Goal: Task Accomplishment & Management: Manage account settings

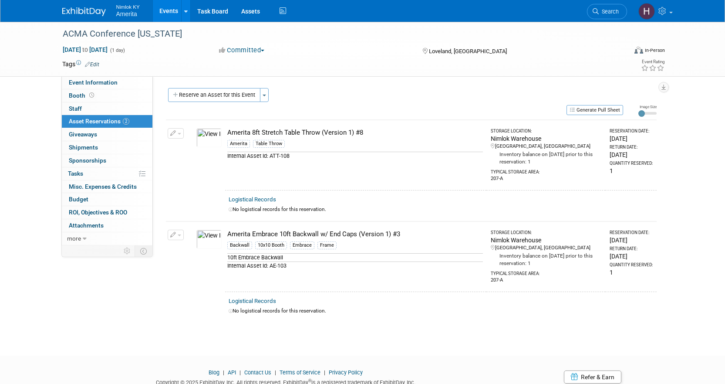
click at [162, 13] on link "Events" at bounding box center [169, 11] width 32 height 22
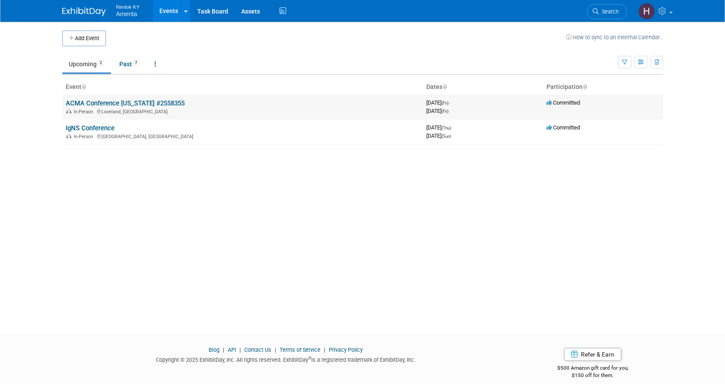
click at [116, 104] on link "ACMA Conference [US_STATE] #2558355" at bounding box center [125, 103] width 119 height 8
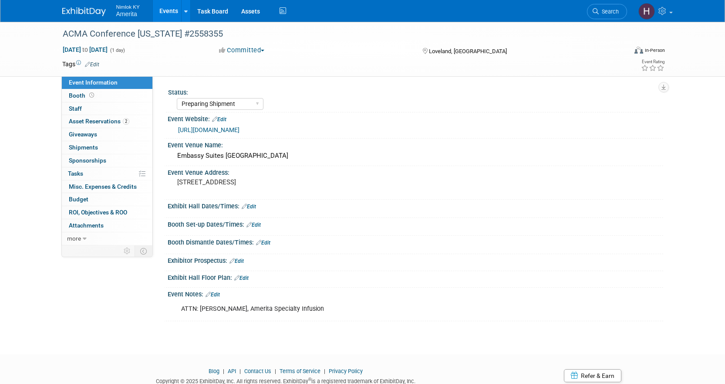
select select "Preparing Shipment"
click at [88, 143] on link "0 Shipments 0" at bounding box center [107, 147] width 91 height 13
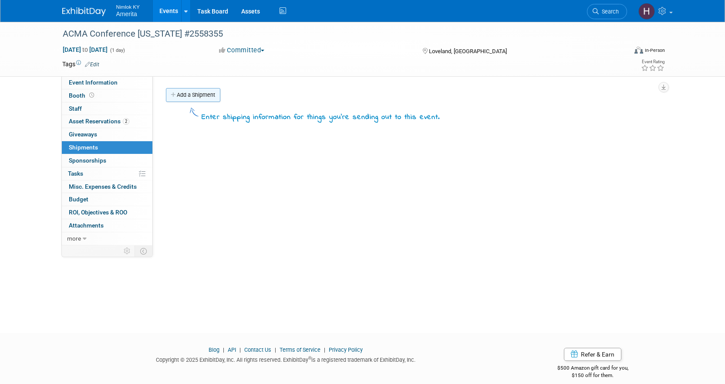
click at [185, 95] on link "Add a Shipment" at bounding box center [193, 95] width 54 height 14
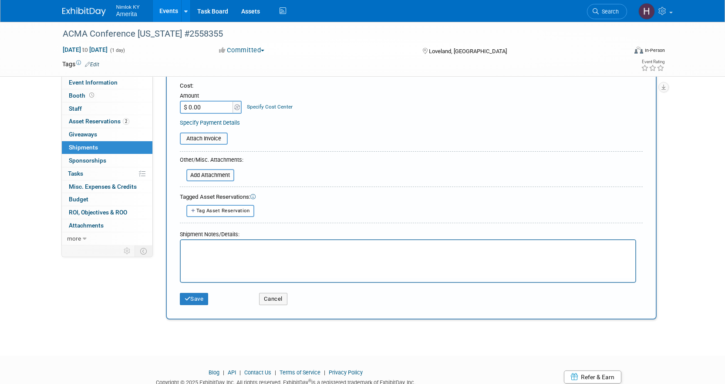
scroll to position [174, 0]
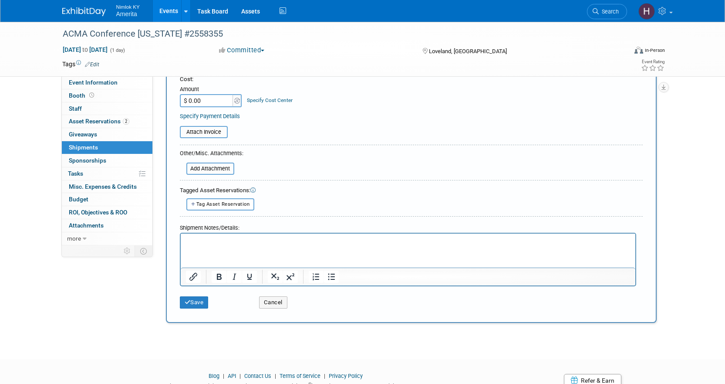
click at [247, 245] on html at bounding box center [407, 239] width 455 height 12
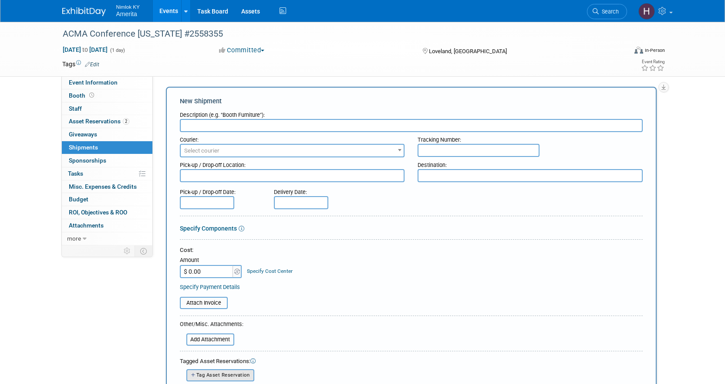
scroll to position [0, 0]
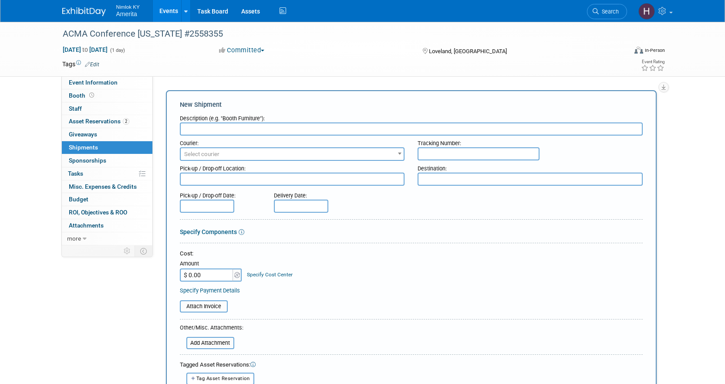
click at [222, 182] on textarea at bounding box center [292, 178] width 225 height 13
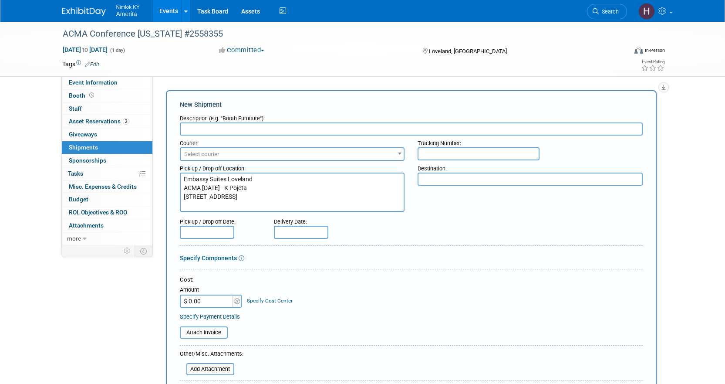
type textarea "Embassy Suites Loveland ACMA [DATE] - K Pojeta [STREET_ADDRESS]"
click at [261, 239] on form "Description (e.g. "Booth Furniture"): Courier: 007EX 17 Post Service (17PostSer…" at bounding box center [411, 376] width 463 height 530
click at [216, 131] on input "text" at bounding box center [411, 128] width 463 height 13
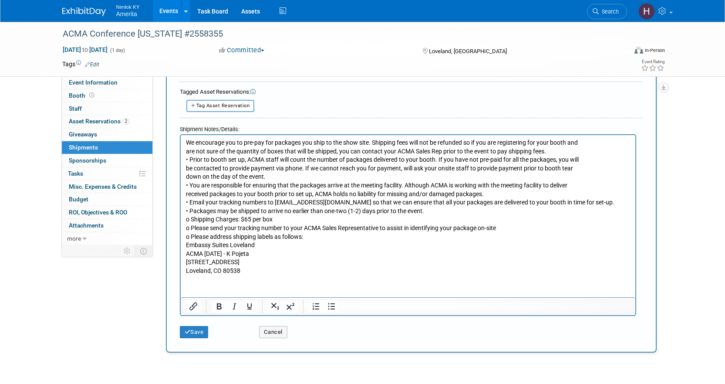
scroll to position [364, 0]
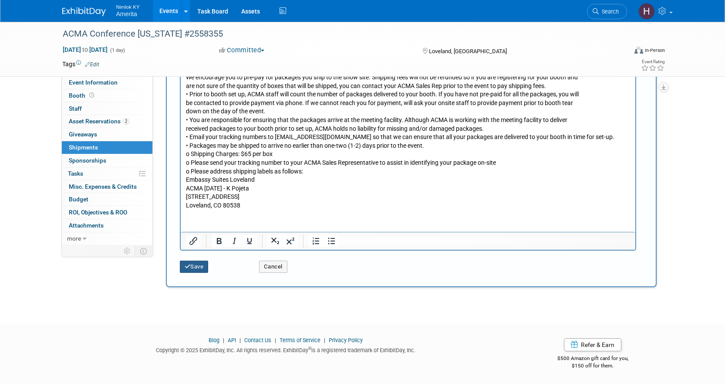
click at [195, 265] on button "Save" at bounding box center [194, 266] width 29 height 12
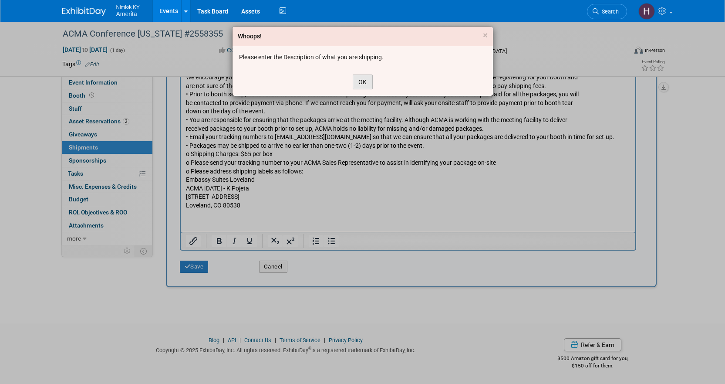
click at [365, 87] on button "OK" at bounding box center [363, 81] width 20 height 15
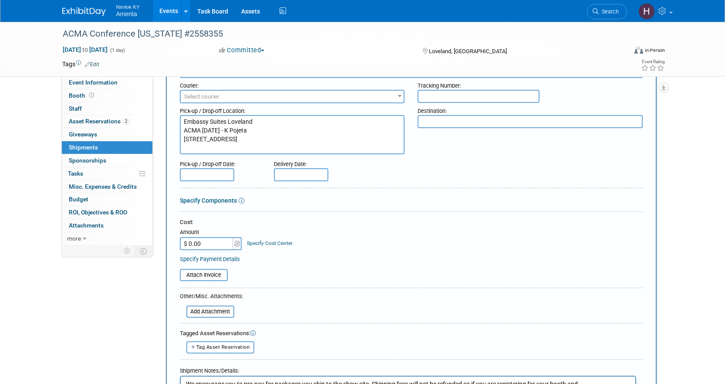
scroll to position [0, 0]
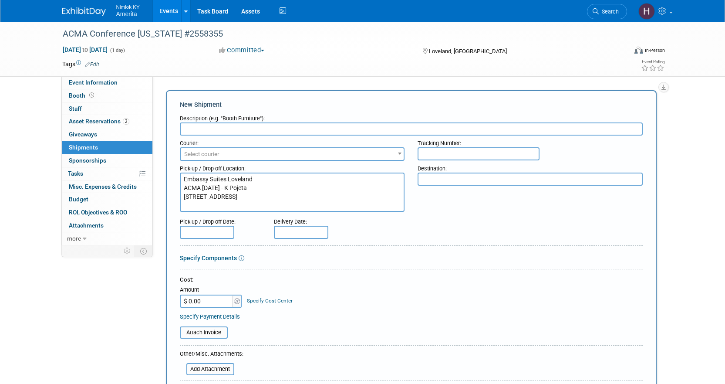
click at [219, 128] on input "text" at bounding box center [411, 128] width 463 height 13
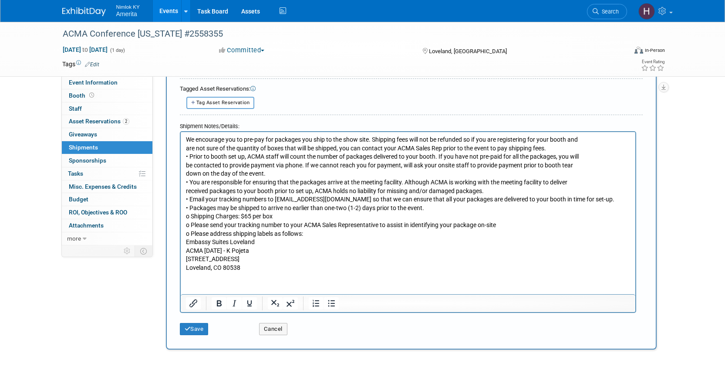
scroll to position [364, 0]
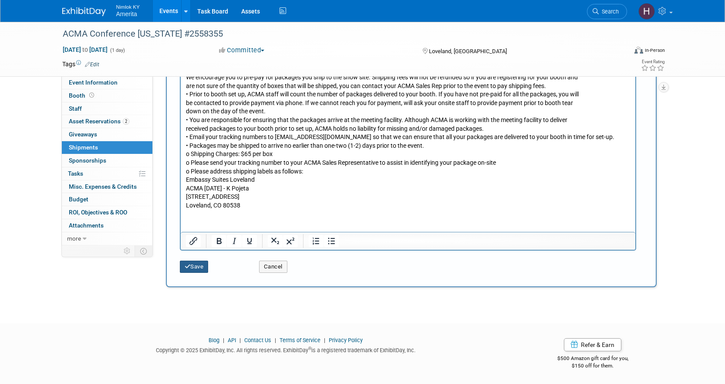
type input "Booth Assets"
click at [198, 266] on button "Save" at bounding box center [194, 266] width 29 height 12
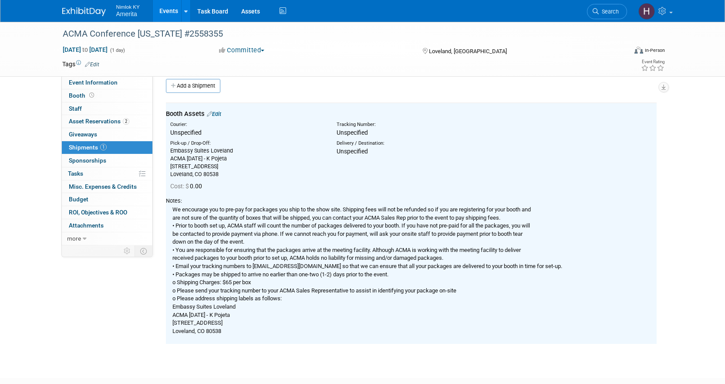
scroll to position [0, 0]
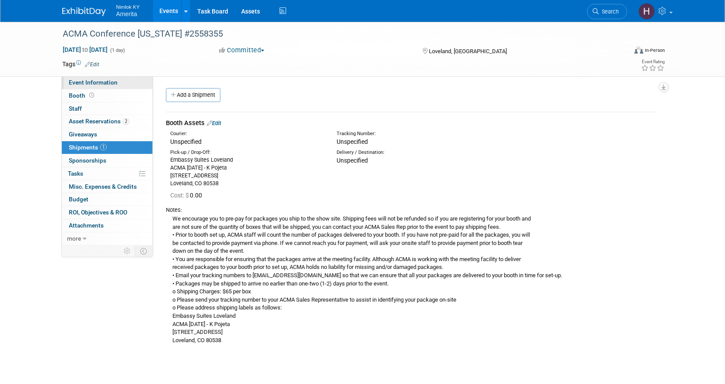
click at [96, 81] on span "Event Information" at bounding box center [93, 82] width 49 height 7
select select "Preparing Shipment"
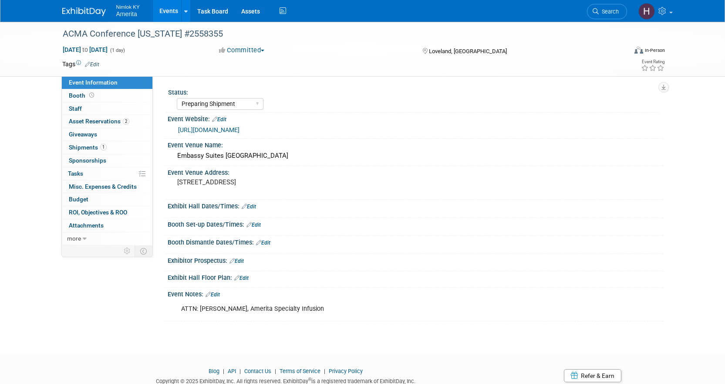
click at [254, 223] on link "Edit" at bounding box center [253, 225] width 14 height 6
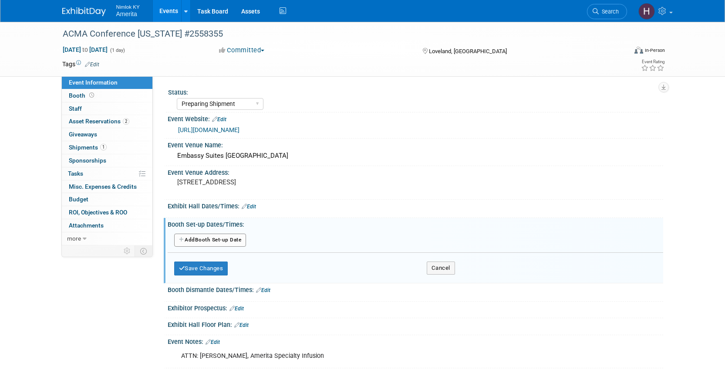
click at [212, 242] on button "Add Another Booth Set-up Date" at bounding box center [210, 239] width 72 height 13
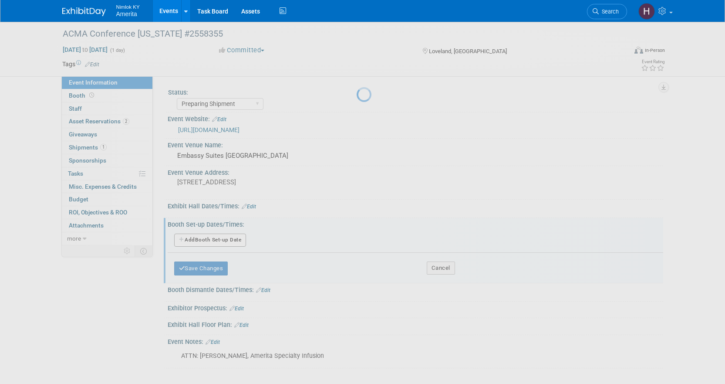
select select "8"
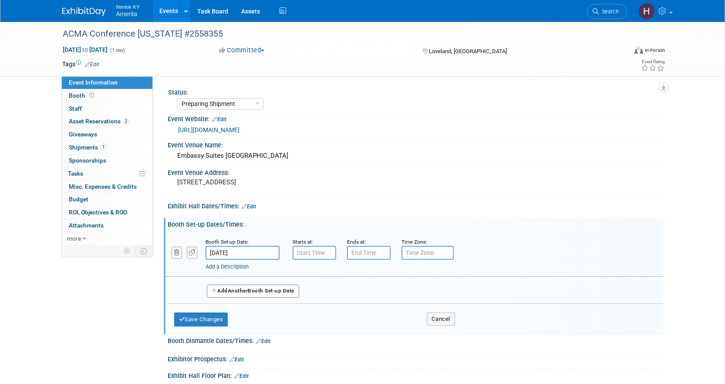
click at [232, 253] on input "[DATE]" at bounding box center [242, 253] width 74 height 14
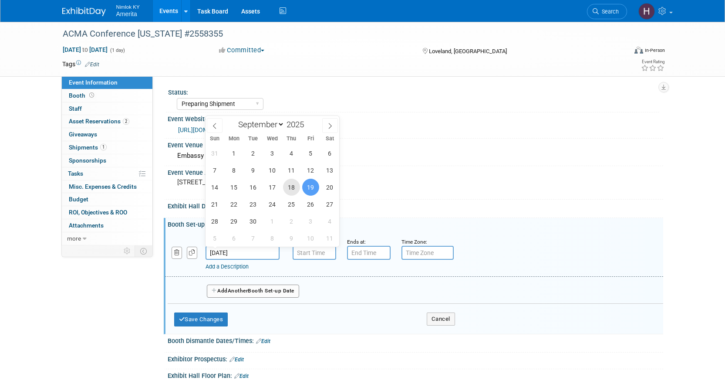
click at [290, 190] on span "18" at bounding box center [291, 186] width 17 height 17
type input "[DATE]"
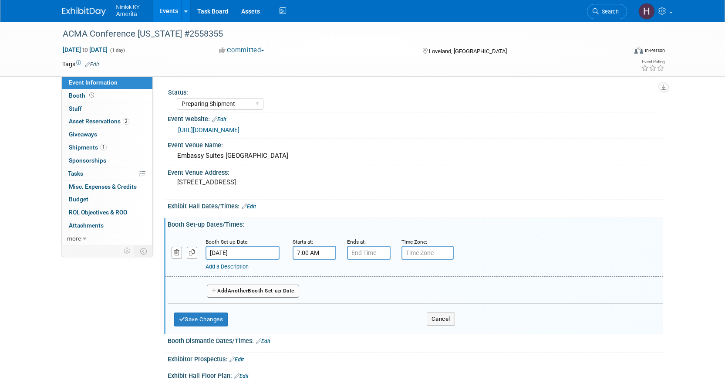
click at [313, 254] on input "7:00 AM" at bounding box center [315, 253] width 44 height 14
click at [310, 313] on span at bounding box center [312, 311] width 15 height 15
type input "6:00 AM"
type input "7:00 PM"
click at [366, 254] on input "7:00 PM" at bounding box center [369, 253] width 44 height 14
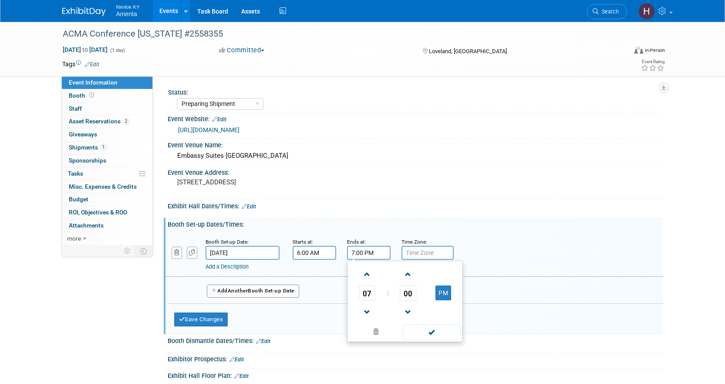
click at [428, 236] on div "Booth Set-up Date: [DATE] Starts at: 6:00 AM Ends at: 7:00 PM 07 : 00 PM 12 01 …" at bounding box center [414, 254] width 498 height 44
click at [243, 266] on link "Add a Description" at bounding box center [226, 266] width 43 height 7
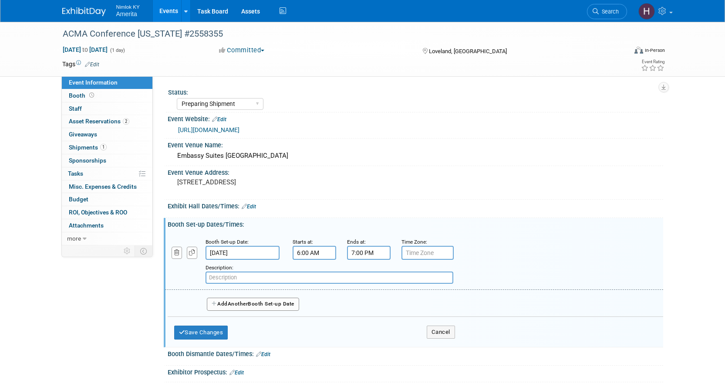
click at [307, 277] on input "text" at bounding box center [329, 277] width 248 height 12
paste input "Early Exhibit Set up"
type input "Early Exhibit Set up"
click at [219, 307] on button "Add Another Booth Set-up Date" at bounding box center [253, 303] width 92 height 13
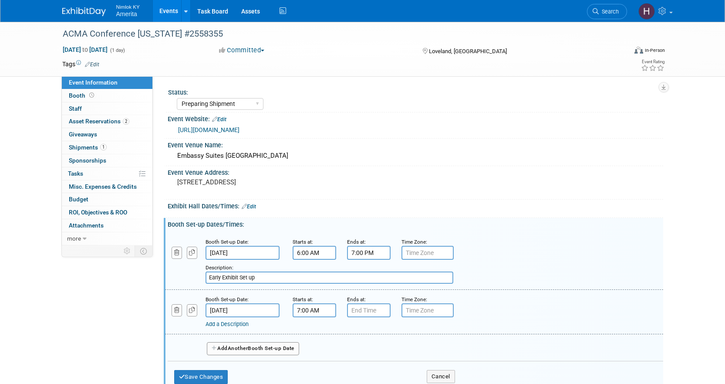
click at [320, 312] on input "7:00 AM" at bounding box center [315, 310] width 44 height 14
click at [306, 370] on span at bounding box center [312, 369] width 15 height 15
type input "6:00 AM"
click at [366, 311] on input "7:00 PM" at bounding box center [369, 310] width 44 height 14
click at [441, 352] on button "PM" at bounding box center [443, 350] width 16 height 15
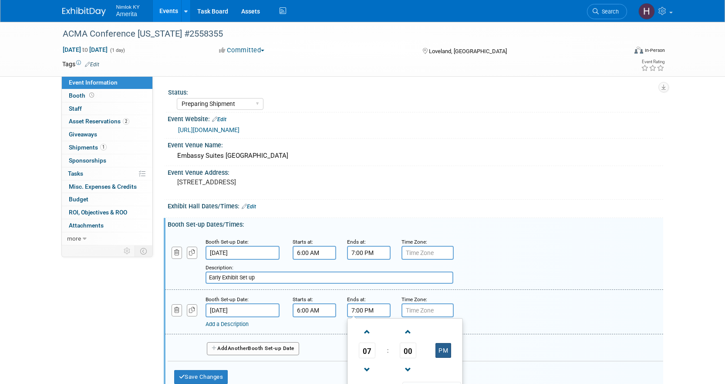
type input "7:00 AM"
click at [273, 276] on input "Early Exhibit Set up" at bounding box center [329, 277] width 248 height 12
paste input "River Birch A, B, C"
type input "Early Exhibit Set up | River Birch A, B, C"
click at [229, 324] on link "Add a Description" at bounding box center [226, 323] width 43 height 7
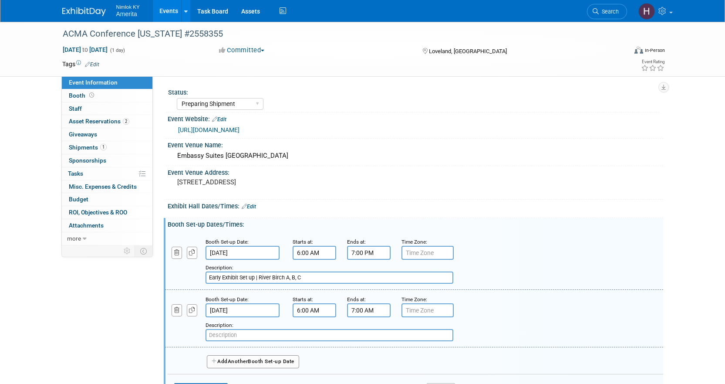
click at [237, 332] on input "text" at bounding box center [329, 335] width 248 height 12
paste input "Exhibitor Set up"
click at [273, 335] on input "Exhibitor Set up |" at bounding box center [329, 335] width 248 height 12
paste input "River Birch A, B, C"
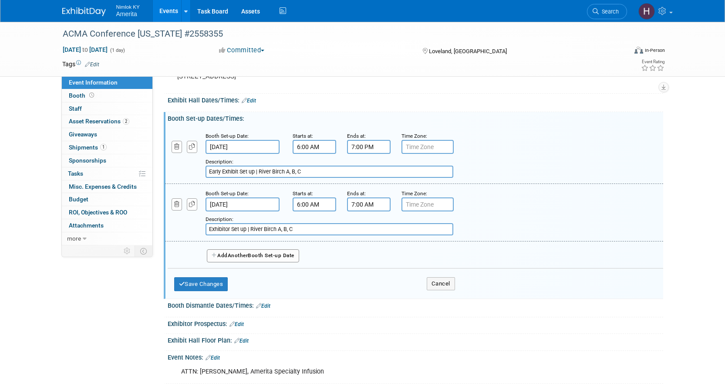
scroll to position [131, 0]
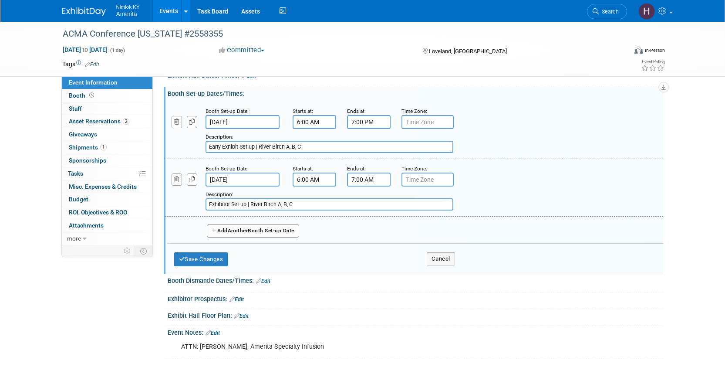
type input "Exhibitor Set up | River Birch A, B, C"
click at [264, 283] on link "Edit" at bounding box center [263, 281] width 14 height 6
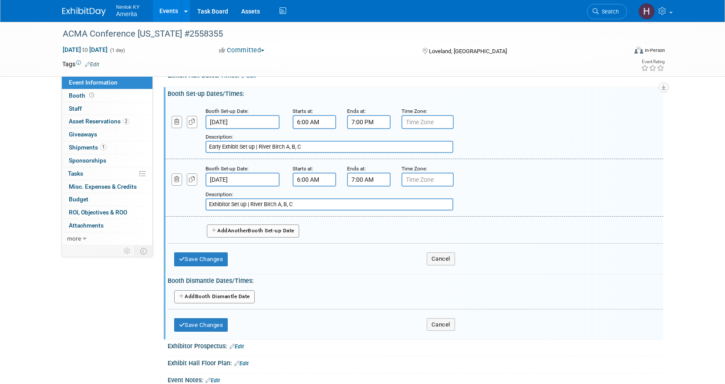
click at [216, 299] on button "Add Another Booth Dismantle Date" at bounding box center [214, 296] width 81 height 13
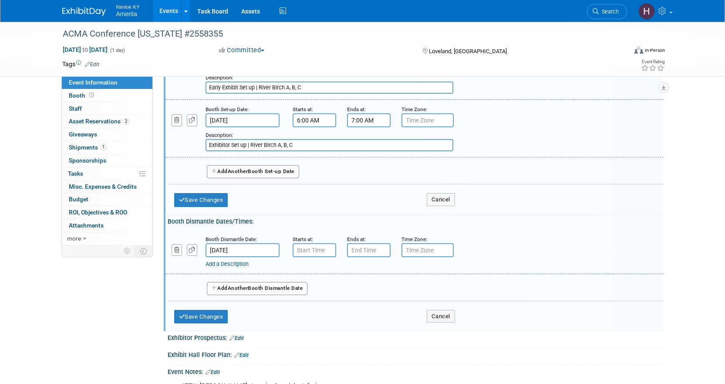
scroll to position [261, 0]
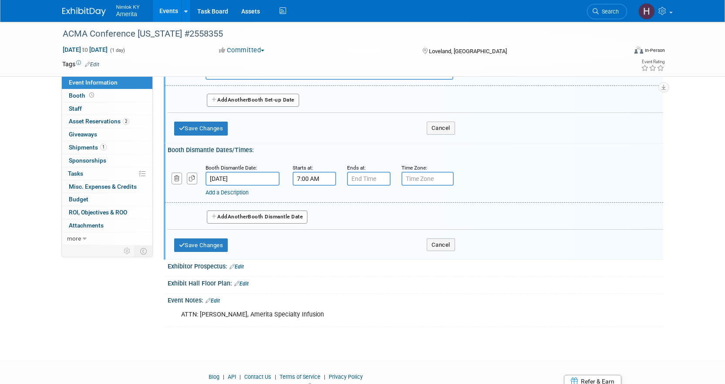
click at [307, 176] on input "7:00 AM" at bounding box center [315, 179] width 44 height 14
click at [311, 236] on span at bounding box center [312, 237] width 15 height 15
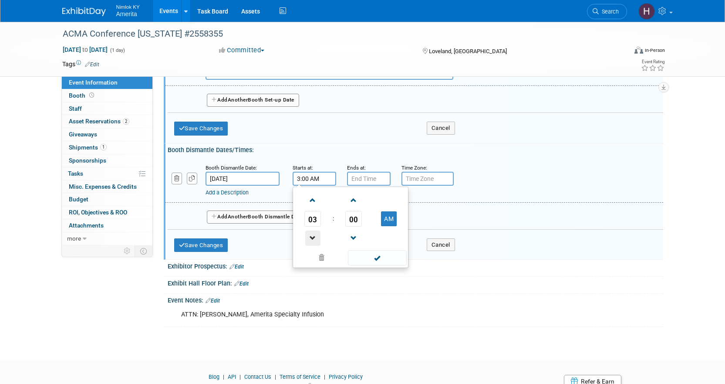
click at [311, 236] on span at bounding box center [312, 237] width 15 height 15
click at [385, 222] on button "AM" at bounding box center [389, 218] width 16 height 15
type input "2:00 PM"
click at [372, 182] on input "7:00 PM" at bounding box center [369, 179] width 44 height 14
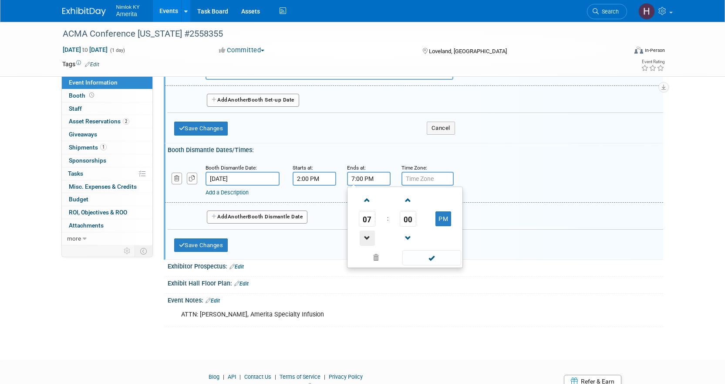
click at [365, 242] on span at bounding box center [367, 237] width 15 height 15
type input "3:00 PM"
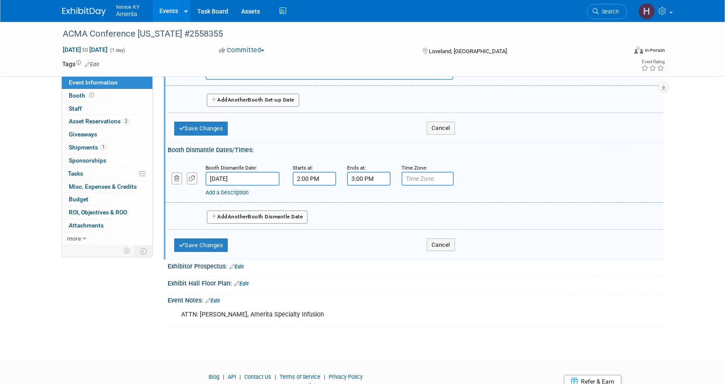
click at [404, 157] on div "Booth Dismantle Date: [DATE] Starts at: 2:00 PM Ends at: 3:00 PM Time Zone: App…" at bounding box center [415, 193] width 482 height 74
click at [239, 193] on link "Add a Description" at bounding box center [226, 192] width 43 height 7
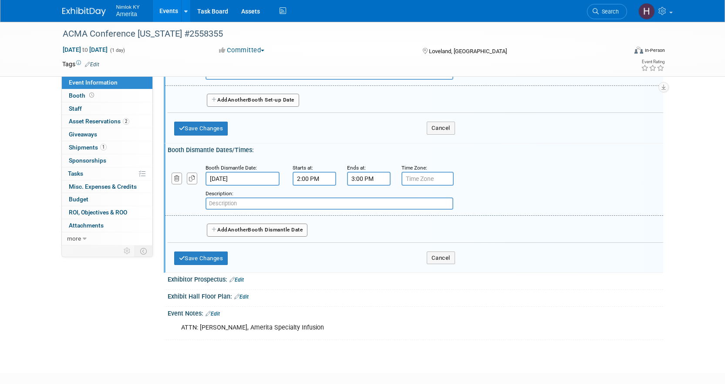
click at [236, 209] on input "text" at bounding box center [329, 203] width 248 height 12
paste input "Booth Tear Down (you are invited to stay, or you may leave) We ask that you"
click at [404, 203] on input "Booth Tear Down (you are invited to stay, or you may leave) We ask that you" at bounding box center [329, 203] width 248 height 12
drag, startPoint x: 404, startPoint y: 203, endPoint x: 350, endPoint y: 206, distance: 54.1
click at [350, 206] on input "Booth Tear Down (you are invited to stay, or you may leave) We ask that you" at bounding box center [329, 203] width 248 height 12
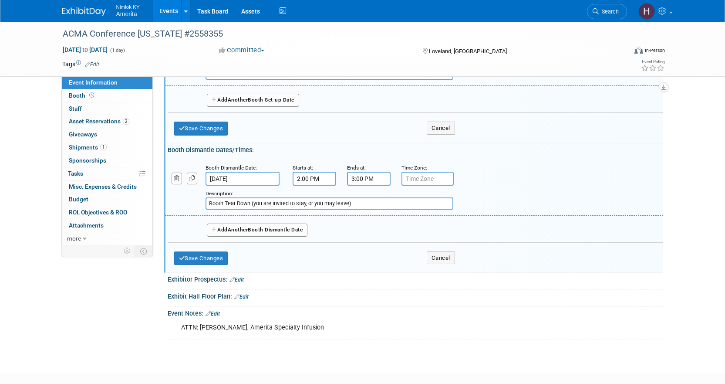
drag, startPoint x: 386, startPoint y: 201, endPoint x: 380, endPoint y: 201, distance: 5.7
click at [380, 201] on input "Booth Tear Down (you are invited to stay, or you may leave)" at bounding box center [329, 203] width 248 height 12
type input "Booth Tear Down (you are invited to stay, or you may leave)"
click at [227, 261] on button "Save Changes" at bounding box center [201, 258] width 54 height 14
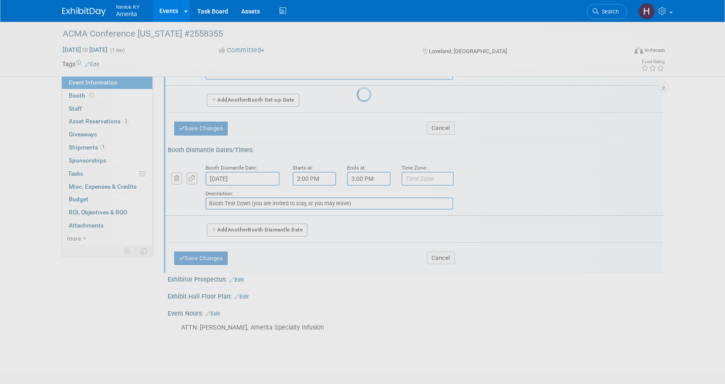
scroll to position [198, 0]
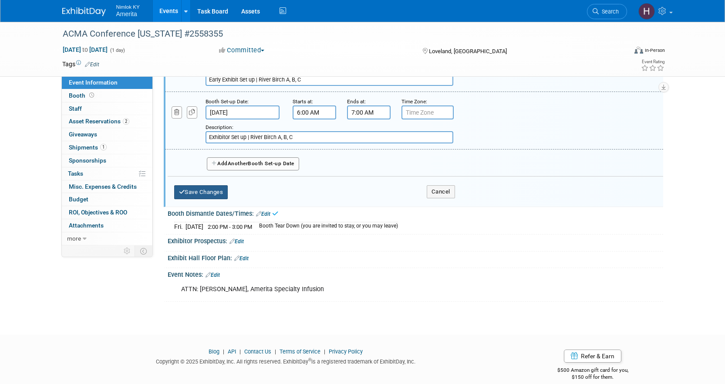
click at [213, 190] on button "Save Changes" at bounding box center [201, 192] width 54 height 14
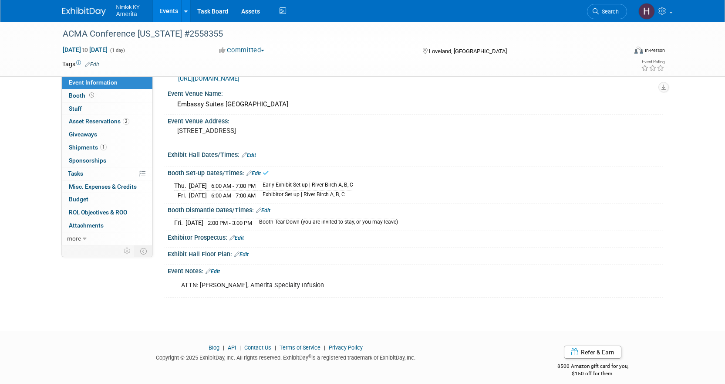
scroll to position [58, 0]
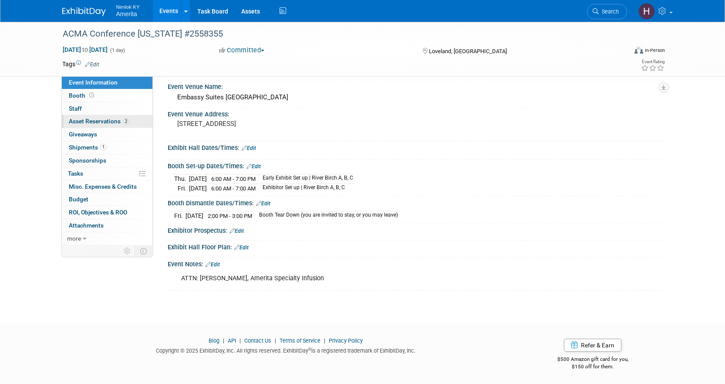
click at [87, 121] on span "Asset Reservations 2" at bounding box center [99, 121] width 61 height 7
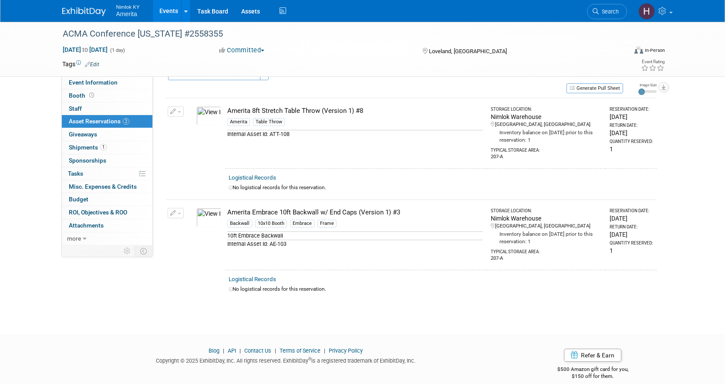
scroll to position [32, 0]
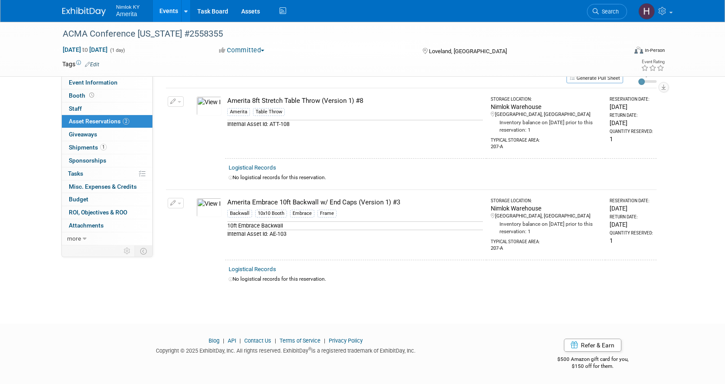
click at [177, 203] on button "button" at bounding box center [176, 203] width 16 height 10
click at [189, 258] on td at bounding box center [189, 224] width 7 height 70
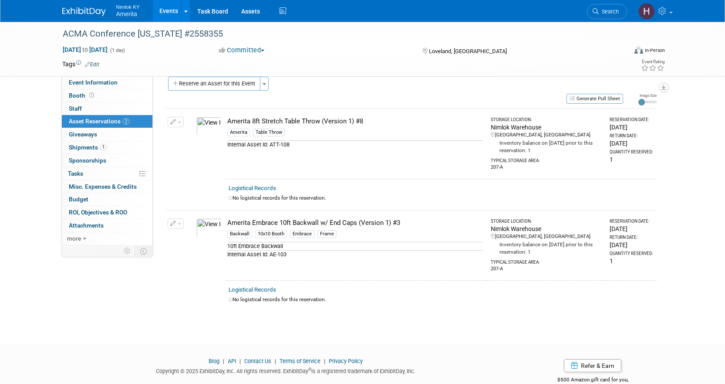
scroll to position [0, 0]
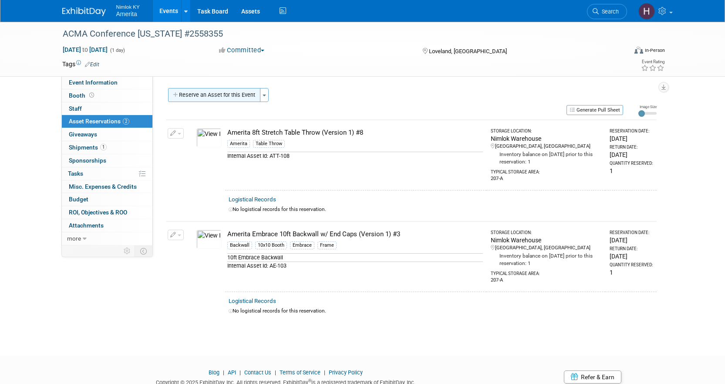
click at [222, 94] on button "Reserve an Asset for this Event" at bounding box center [214, 95] width 92 height 14
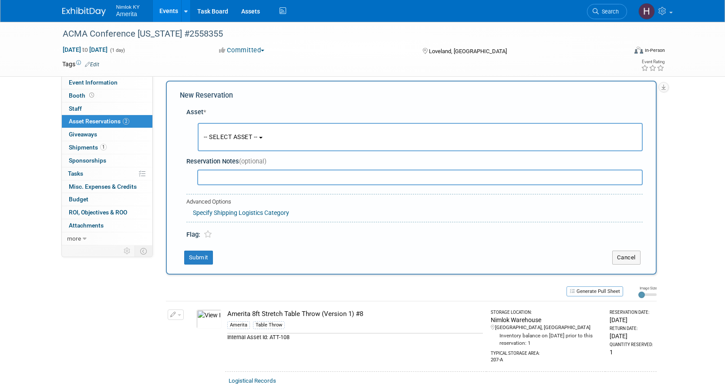
scroll to position [8, 0]
click at [306, 123] on button "-- SELECT ASSET --" at bounding box center [420, 136] width 445 height 28
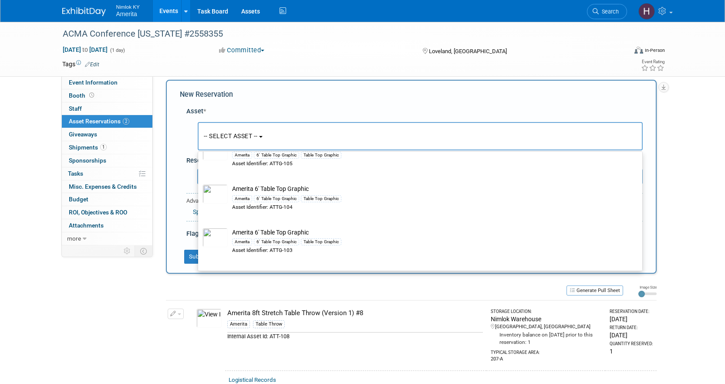
scroll to position [609, 0]
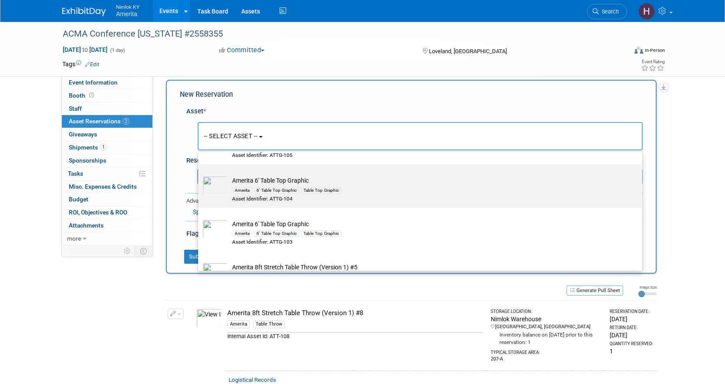
click at [355, 191] on div "Amerita 6' Table Top Graphic Table Top Graphic" at bounding box center [428, 190] width 393 height 10
click at [199, 175] on input "Amerita 6' Table Top Graphic Amerita 6' Table Top Graphic Table Top Graphic Ass…" at bounding box center [197, 172] width 6 height 6
select select "10726793"
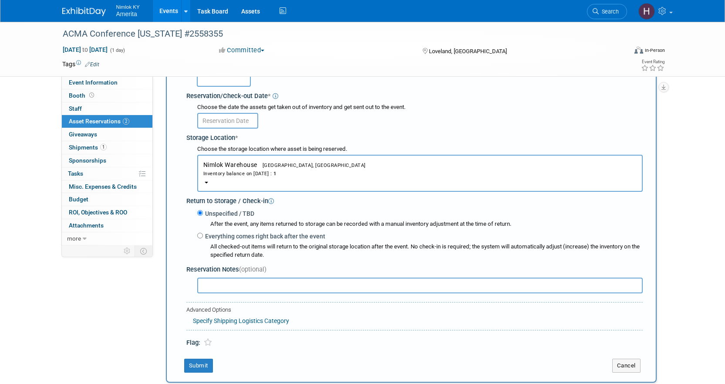
scroll to position [139, 0]
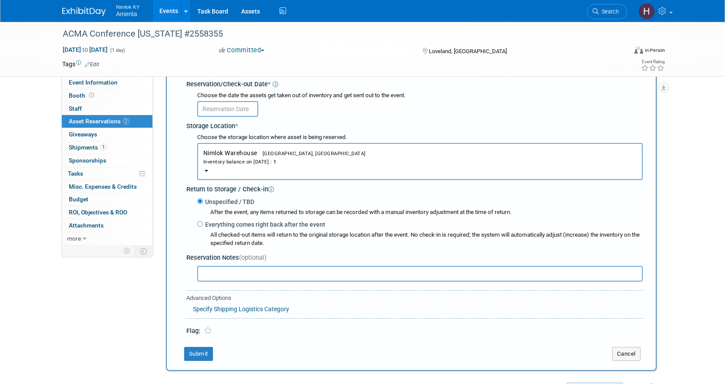
click at [206, 232] on div "All checked-out items will return to the original storage location after the ev…" at bounding box center [419, 238] width 445 height 19
click at [205, 229] on label "Everything comes right back after the event" at bounding box center [264, 224] width 122 height 9
click at [203, 226] on input "Everything comes right back after the event" at bounding box center [200, 224] width 6 height 6
radio input "true"
select select "8"
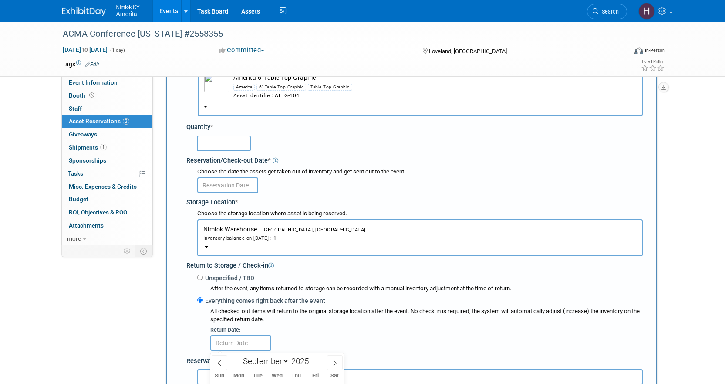
scroll to position [52, 0]
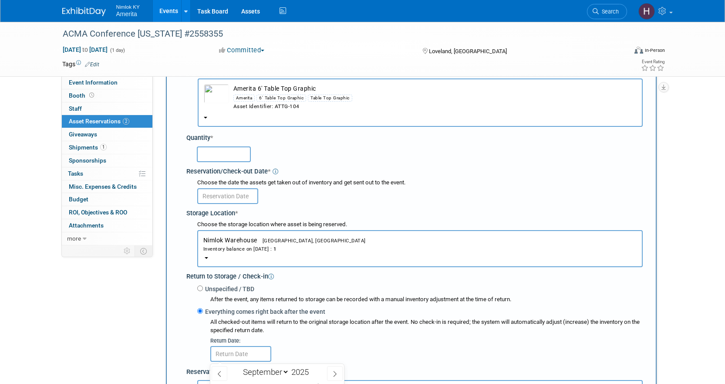
click at [222, 196] on input "text" at bounding box center [227, 196] width 61 height 16
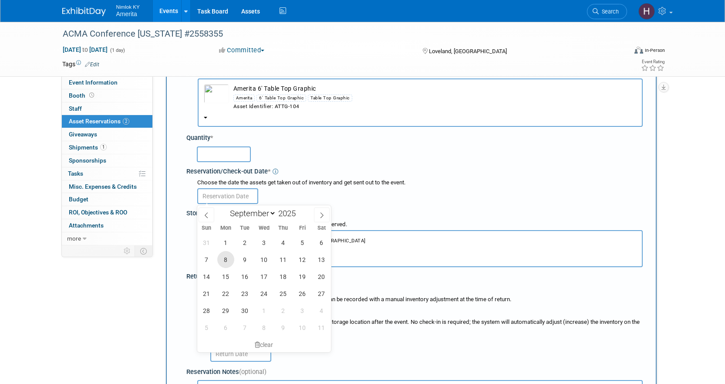
click at [226, 262] on span "8" at bounding box center [225, 259] width 17 height 17
type input "[DATE]"
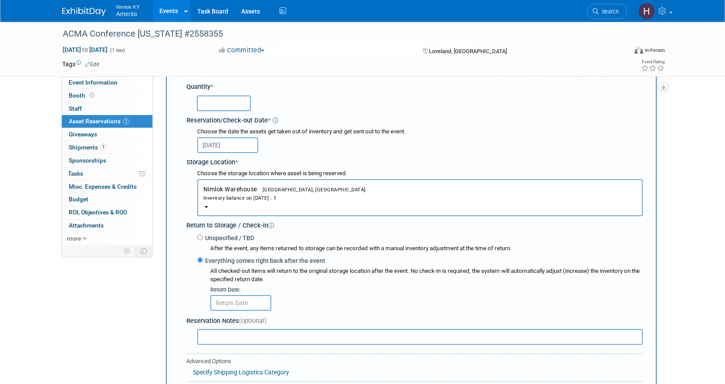
scroll to position [182, 0]
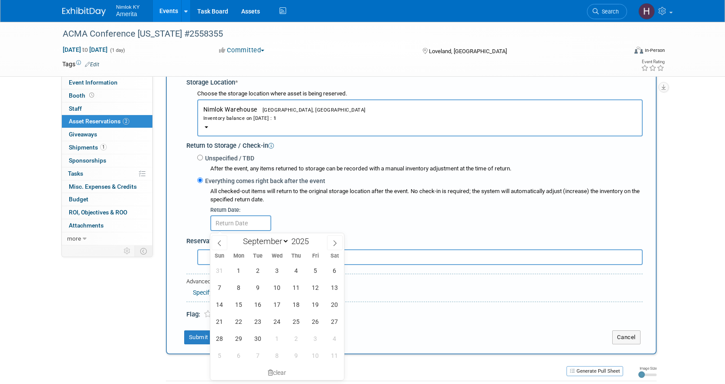
click at [237, 225] on input "text" at bounding box center [240, 223] width 61 height 16
click at [256, 321] on span "23" at bounding box center [257, 321] width 17 height 17
type input "[DATE]"
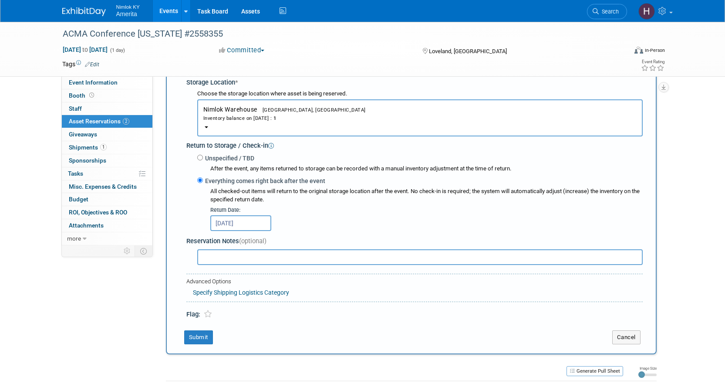
click at [183, 228] on div "Asset * -- SELECT ASSET --" at bounding box center [411, 123] width 463 height 391
click at [195, 340] on button "Submit" at bounding box center [198, 337] width 29 height 14
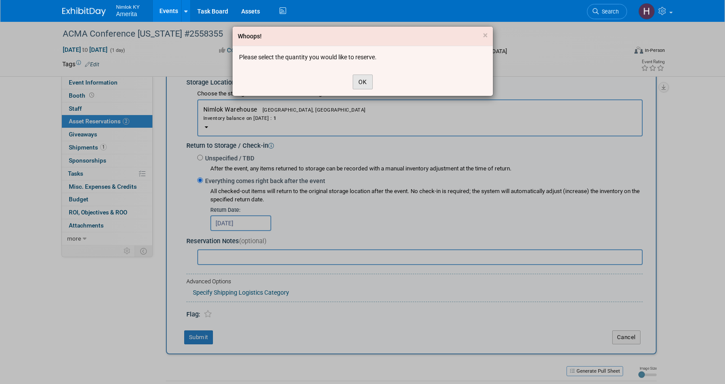
click at [365, 79] on button "OK" at bounding box center [363, 81] width 20 height 15
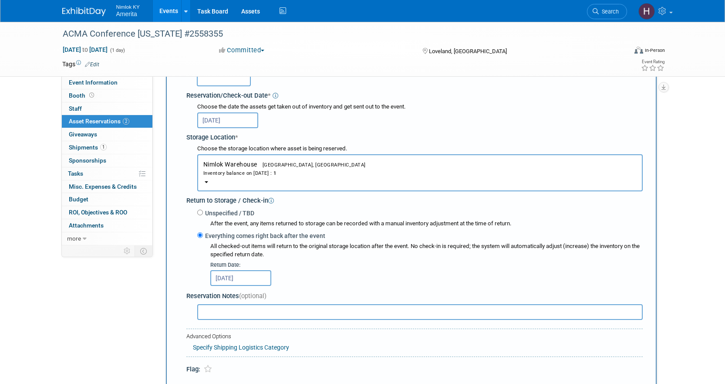
scroll to position [52, 0]
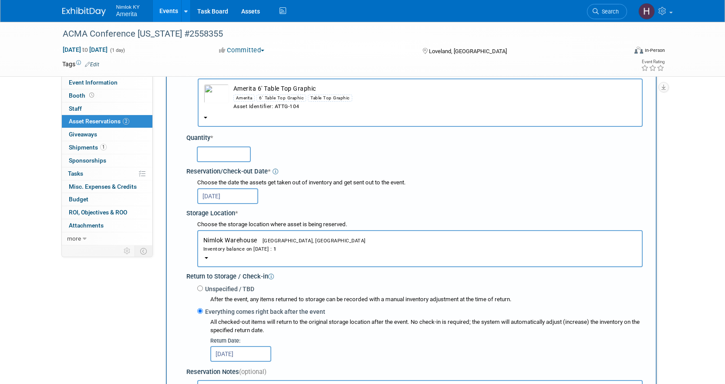
click at [226, 160] on input "text" at bounding box center [224, 154] width 54 height 16
type input "1"
click at [172, 162] on div "New Reservation Asset * -- SELECT ASSET --" at bounding box center [411, 260] width 491 height 448
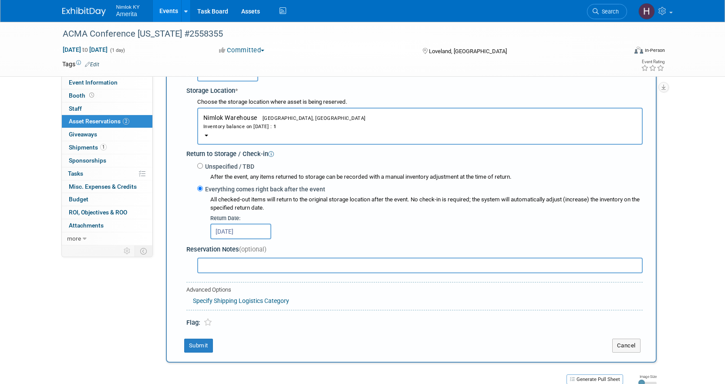
scroll to position [305, 0]
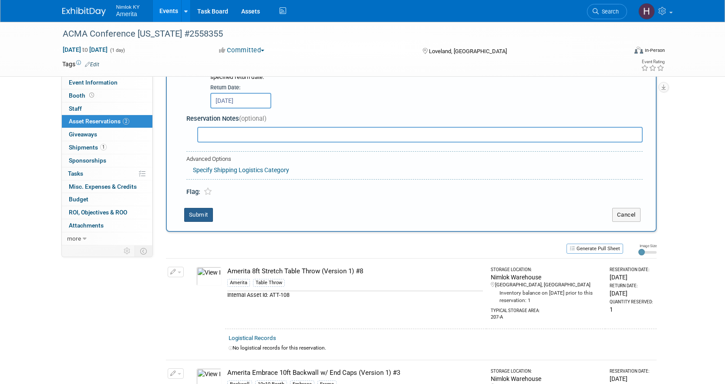
click at [198, 209] on button "Submit" at bounding box center [198, 215] width 29 height 14
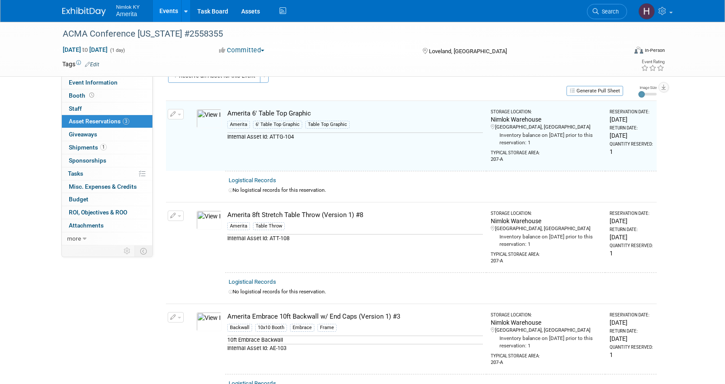
scroll to position [11, 0]
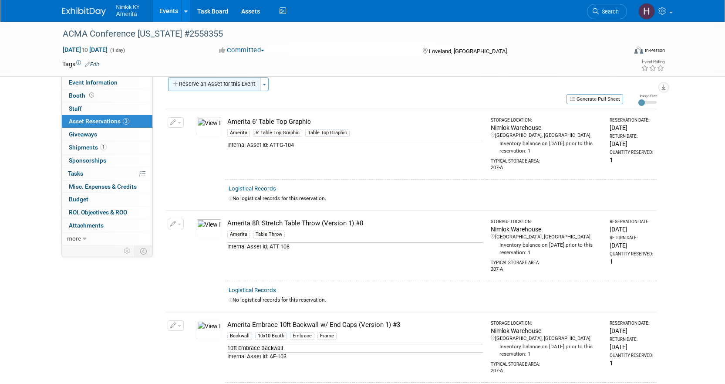
click at [254, 84] on button "Reserve an Asset for this Event" at bounding box center [214, 84] width 92 height 14
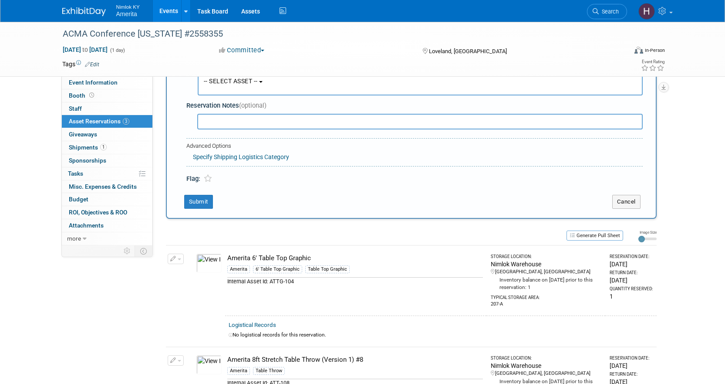
scroll to position [8, 0]
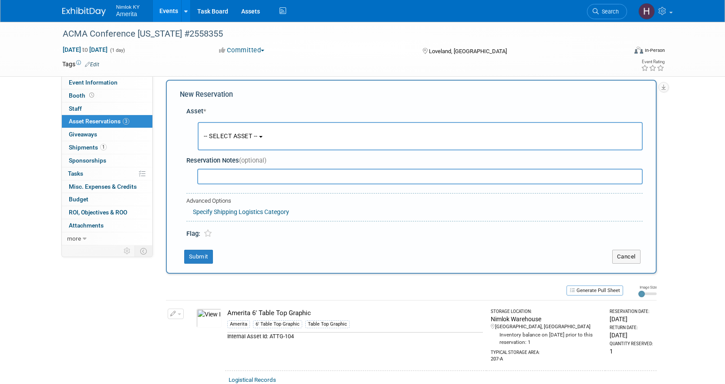
click at [242, 139] on span "-- SELECT ASSET --" at bounding box center [231, 135] width 54 height 7
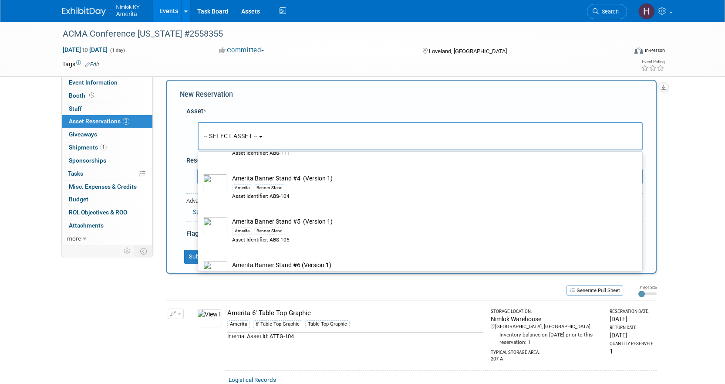
scroll to position [1393, 0]
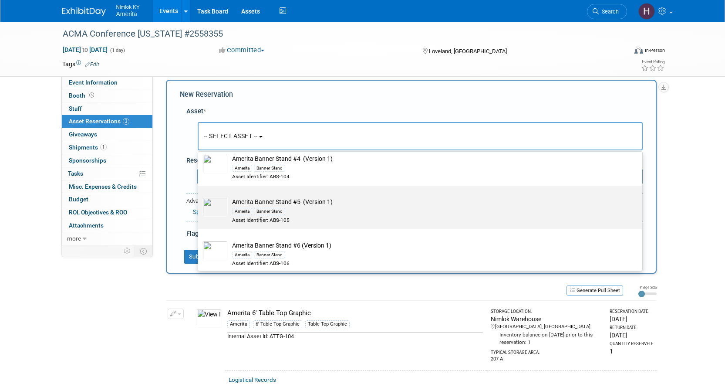
click at [301, 216] on div "Amerita Banner Stand" at bounding box center [428, 211] width 393 height 10
click at [199, 196] on input "Amerita Banner Stand #5 (Version 1) Amerita Banner Stand Asset Identifier: ABS-…" at bounding box center [197, 193] width 6 height 6
select select "10726812"
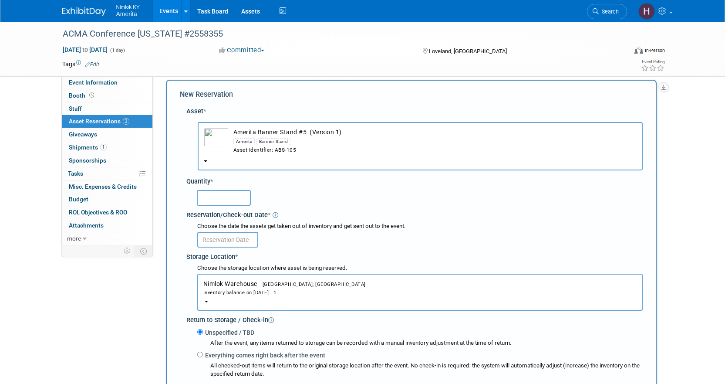
click at [234, 192] on input "text" at bounding box center [224, 198] width 54 height 16
type input "1"
click at [218, 138] on img "button" at bounding box center [216, 137] width 25 height 19
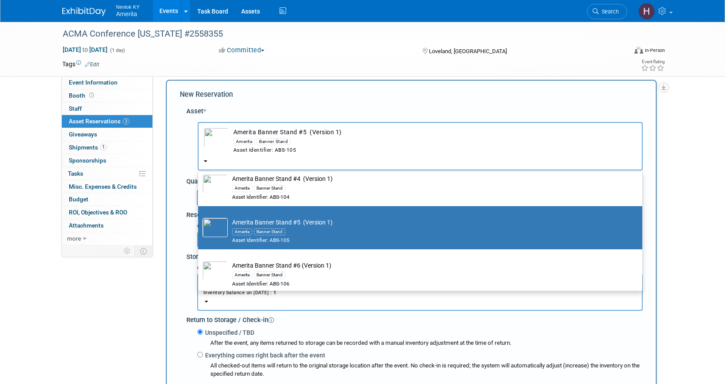
click at [217, 234] on img at bounding box center [214, 227] width 25 height 19
click at [199, 216] on input "Amerita Banner Stand #5 (Version 1) Amerita Banner Stand Asset Identifier: ABS-…" at bounding box center [197, 214] width 6 height 6
click at [258, 102] on div "Asset * -- SELECT ASSET --" at bounding box center [411, 284] width 463 height 364
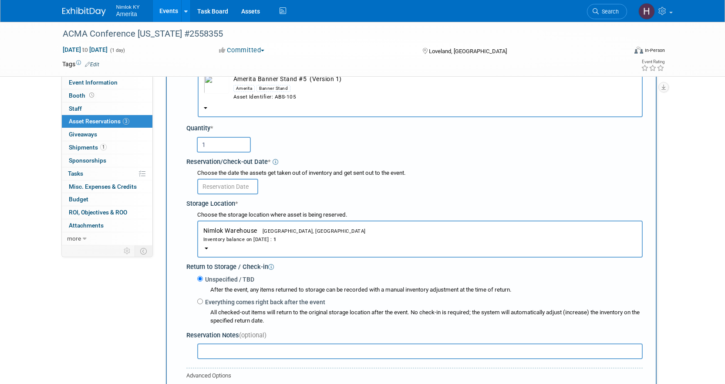
scroll to position [52, 0]
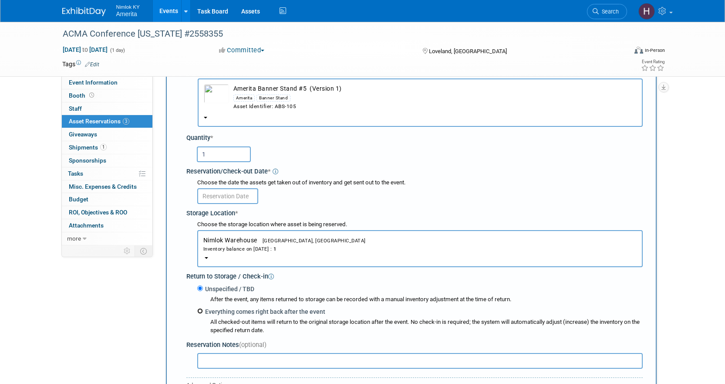
click at [200, 313] on input "Everything comes right back after the event" at bounding box center [200, 311] width 6 height 6
radio input "true"
select select "8"
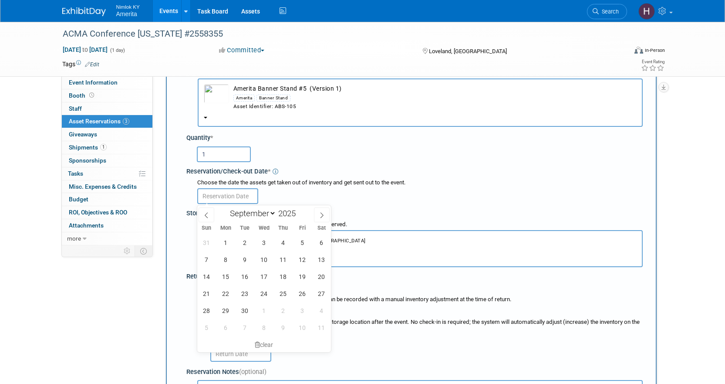
click at [218, 200] on input "text" at bounding box center [227, 196] width 61 height 16
click at [228, 259] on span "8" at bounding box center [225, 259] width 17 height 17
type input "[DATE]"
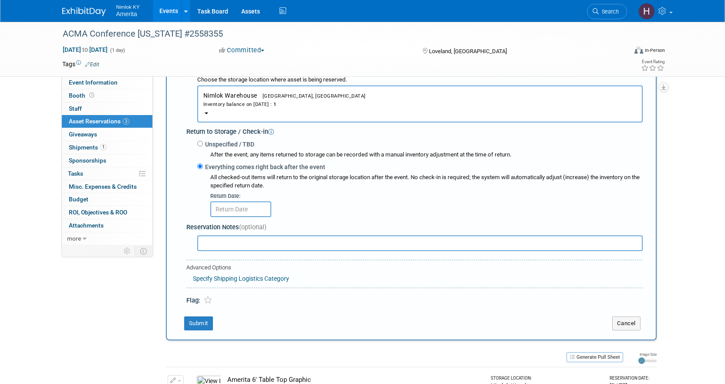
scroll to position [226, 0]
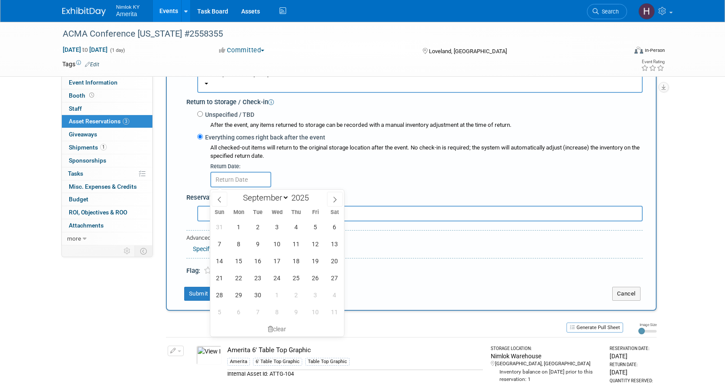
click at [225, 182] on input "text" at bounding box center [240, 180] width 61 height 16
click at [239, 274] on span "22" at bounding box center [238, 277] width 17 height 17
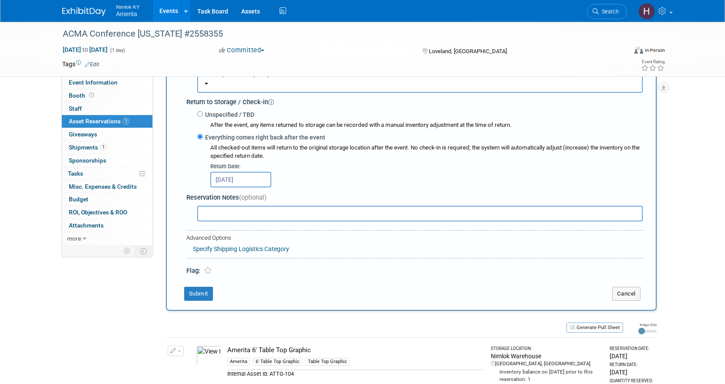
click at [239, 180] on input "[DATE]" at bounding box center [240, 180] width 61 height 16
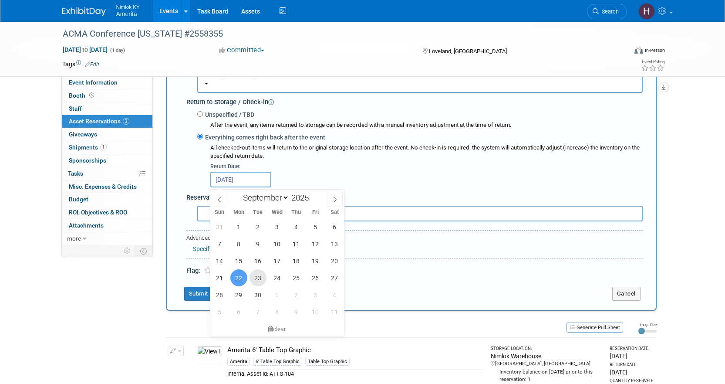
click at [260, 274] on span "23" at bounding box center [257, 277] width 17 height 17
type input "[DATE]"
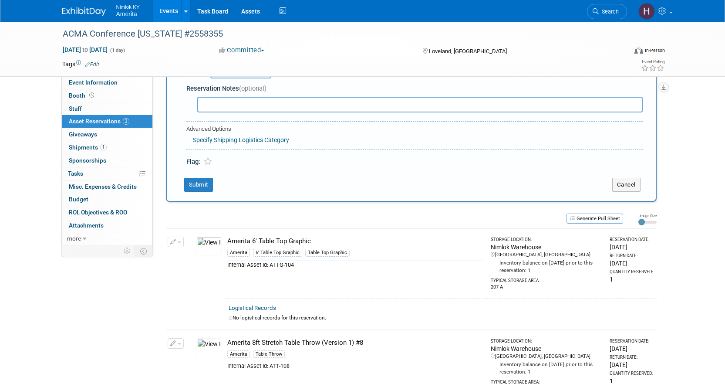
scroll to position [357, 0]
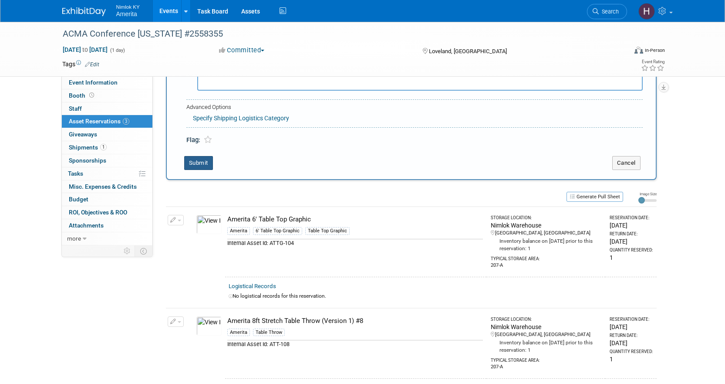
click at [204, 170] on button "Submit" at bounding box center [198, 163] width 29 height 14
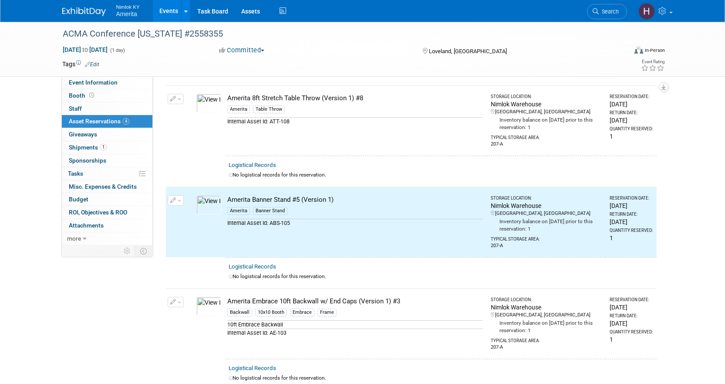
scroll to position [126, 0]
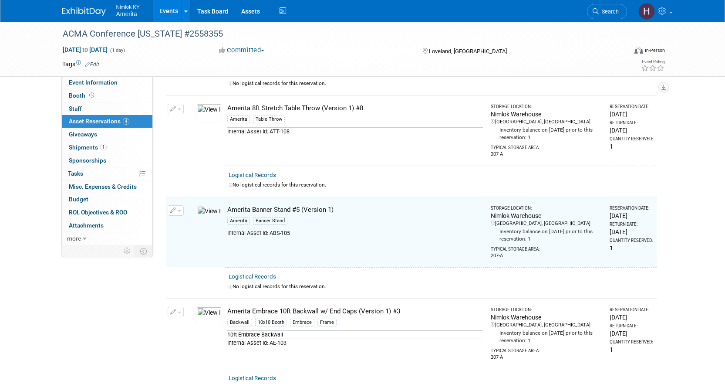
click at [216, 214] on img at bounding box center [208, 214] width 25 height 19
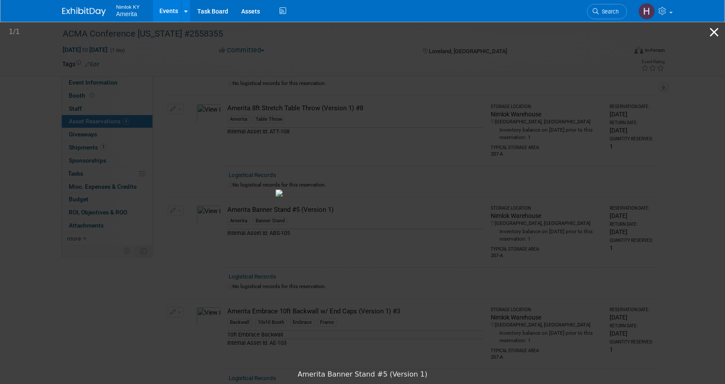
click at [714, 34] on button "Close gallery" at bounding box center [714, 32] width 22 height 20
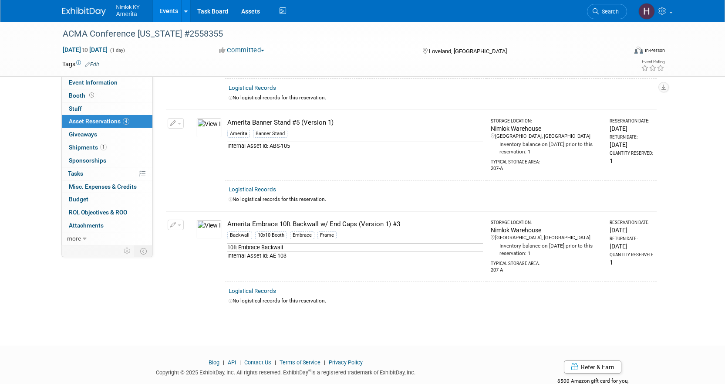
scroll to position [39, 0]
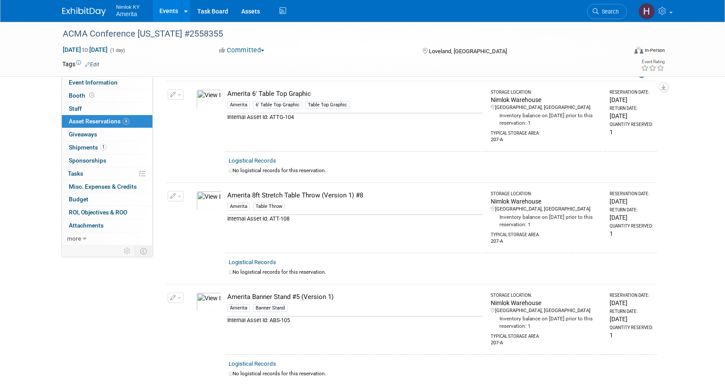
click at [211, 94] on img at bounding box center [208, 98] width 25 height 19
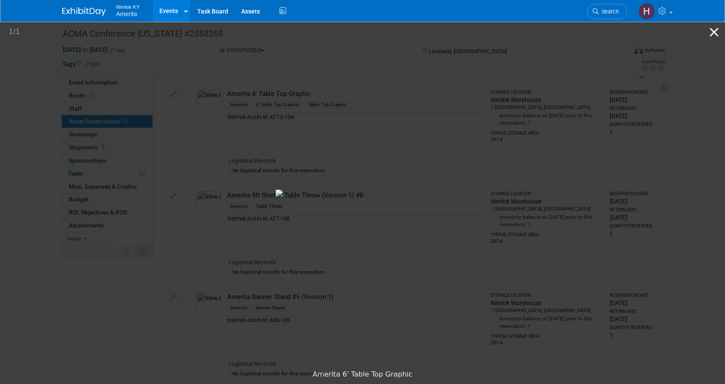
click at [718, 29] on button "Close gallery" at bounding box center [714, 32] width 22 height 20
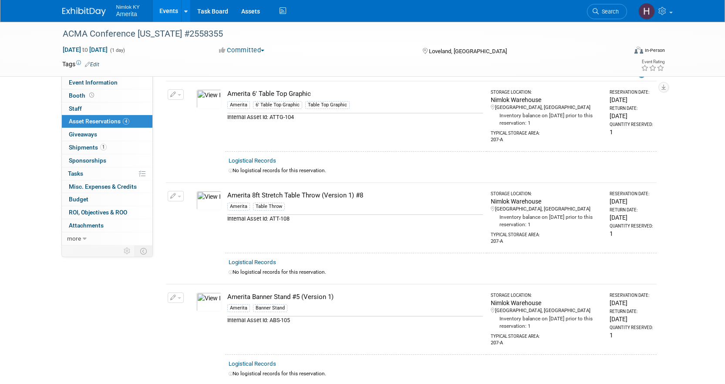
click at [210, 303] on img at bounding box center [208, 301] width 25 height 19
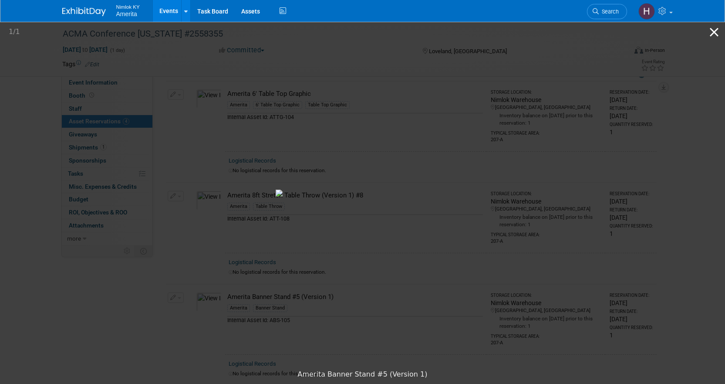
click at [710, 28] on button "Close gallery" at bounding box center [714, 32] width 22 height 20
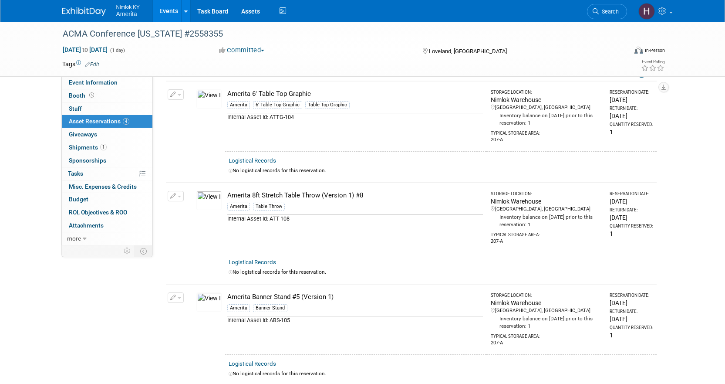
click at [203, 97] on img at bounding box center [208, 98] width 25 height 19
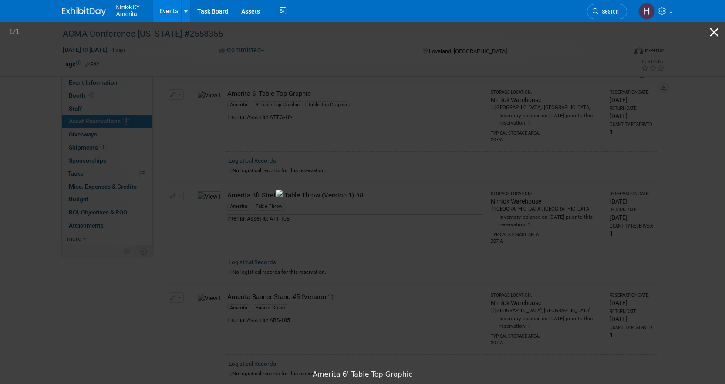
click at [716, 28] on button "Close gallery" at bounding box center [714, 32] width 22 height 20
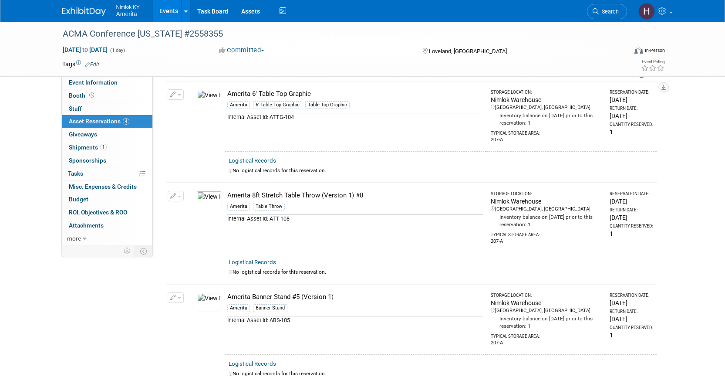
click at [179, 298] on button "button" at bounding box center [176, 297] width 16 height 10
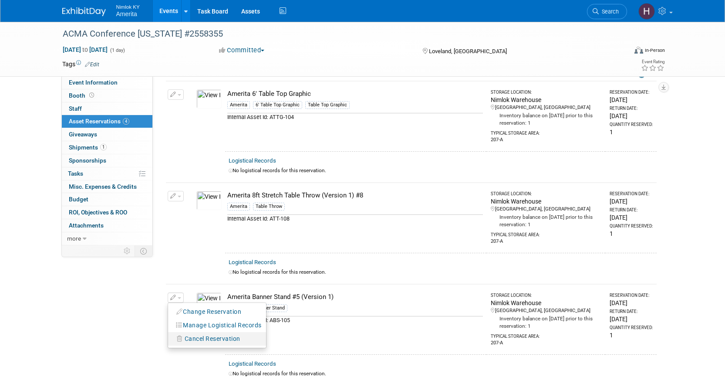
click at [188, 335] on span "Cancel Reservation" at bounding box center [213, 338] width 56 height 7
click at [275, 344] on link "Yes" at bounding box center [276, 346] width 25 height 14
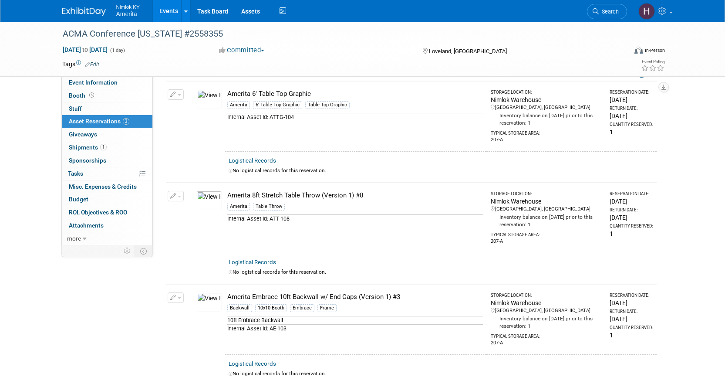
click at [183, 298] on button "button" at bounding box center [176, 297] width 16 height 10
click at [186, 256] on td at bounding box center [189, 268] width 7 height 31
click at [217, 200] on img at bounding box center [208, 200] width 25 height 19
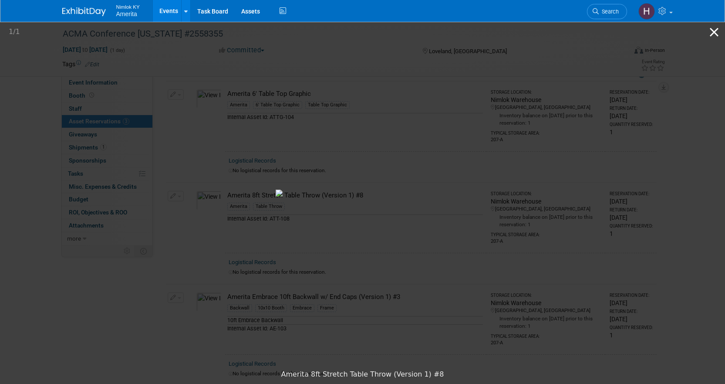
click at [708, 27] on button "Close gallery" at bounding box center [714, 32] width 22 height 20
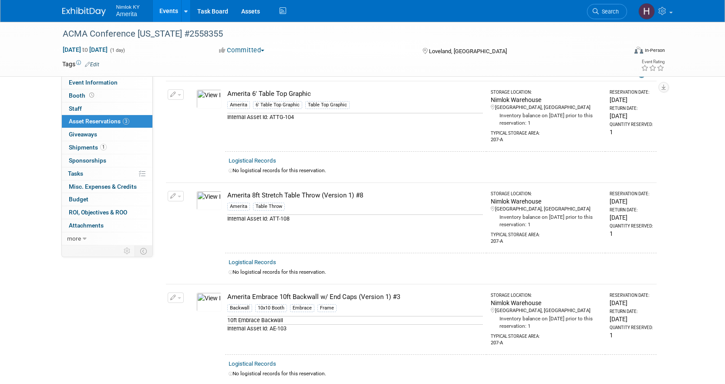
click at [178, 195] on span "button" at bounding box center [179, 196] width 3 height 2
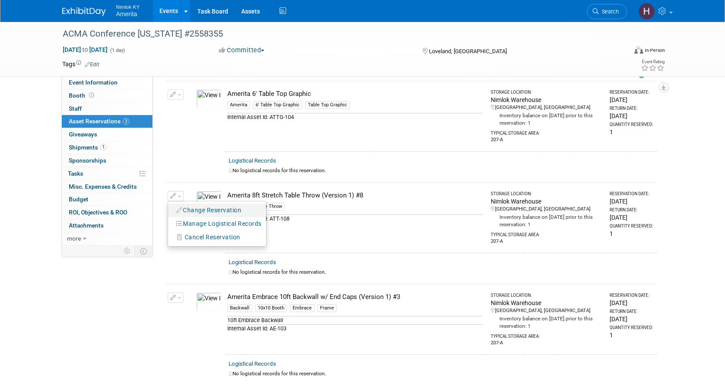
click at [192, 208] on button "Change Reservation" at bounding box center [209, 210] width 74 height 12
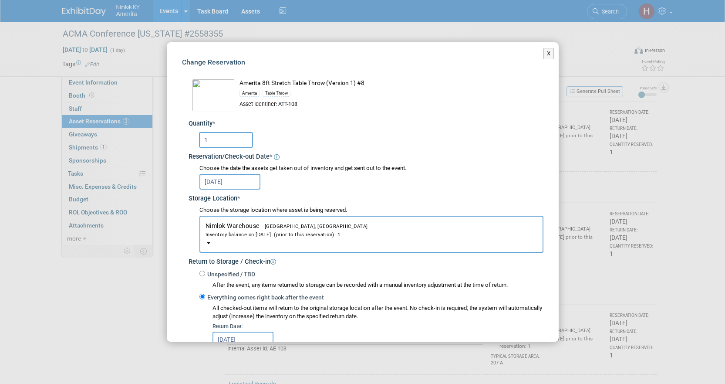
scroll to position [0, 0]
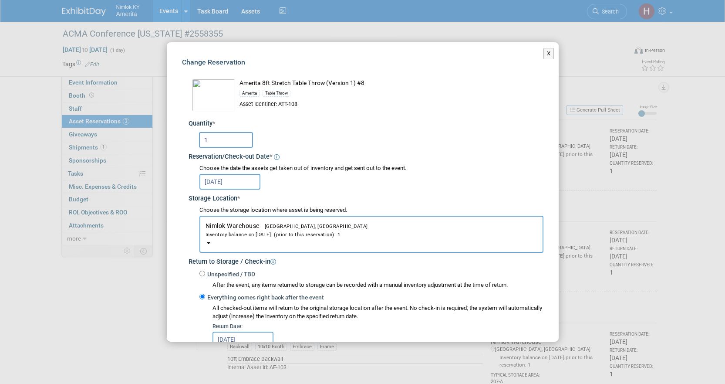
click at [287, 88] on div "Amerita Table Throw" at bounding box center [391, 94] width 304 height 12
click at [227, 87] on img at bounding box center [213, 95] width 43 height 33
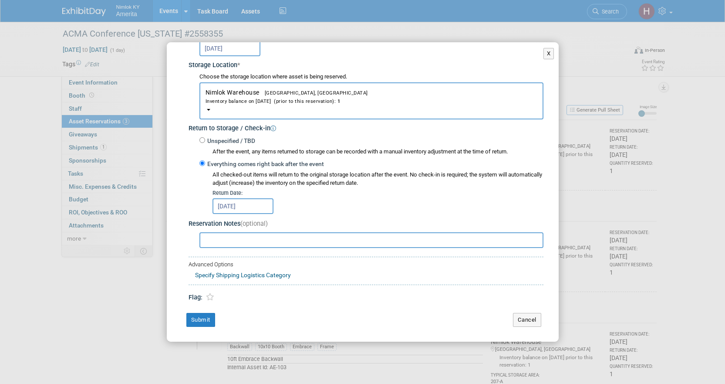
scroll to position [134, 0]
click at [545, 56] on button "X" at bounding box center [548, 53] width 11 height 11
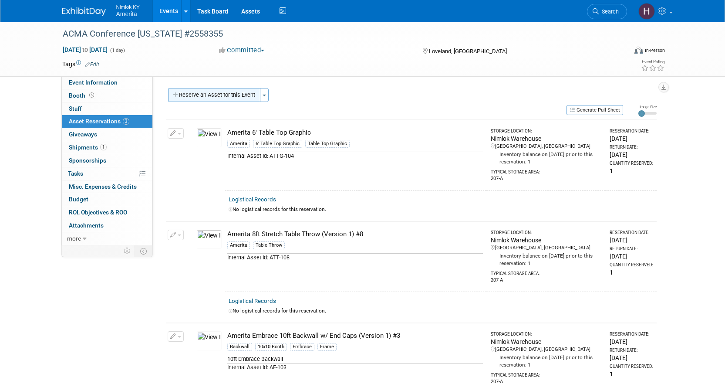
click at [217, 101] on button "Reserve an Asset for this Event" at bounding box center [214, 95] width 92 height 14
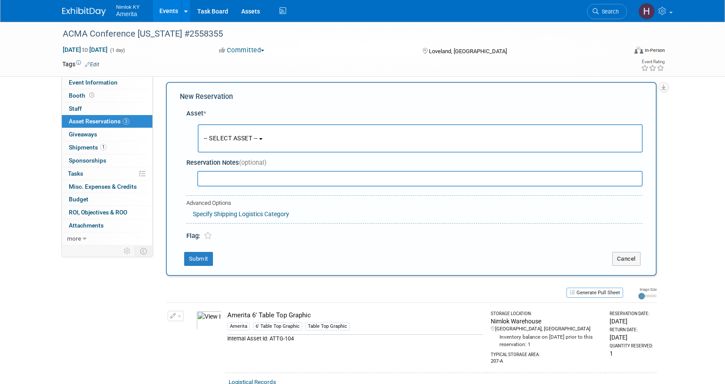
scroll to position [8, 0]
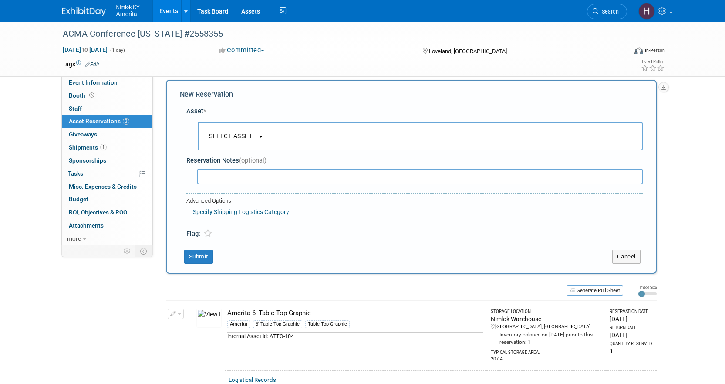
click at [242, 140] on button "-- SELECT ASSET --" at bounding box center [420, 136] width 445 height 28
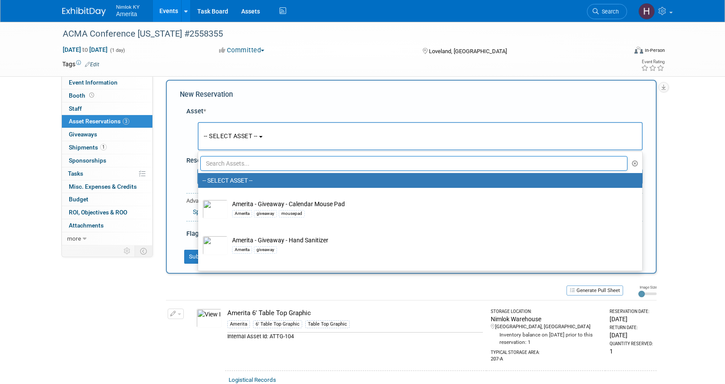
click at [262, 164] on input "text" at bounding box center [414, 163] width 428 height 15
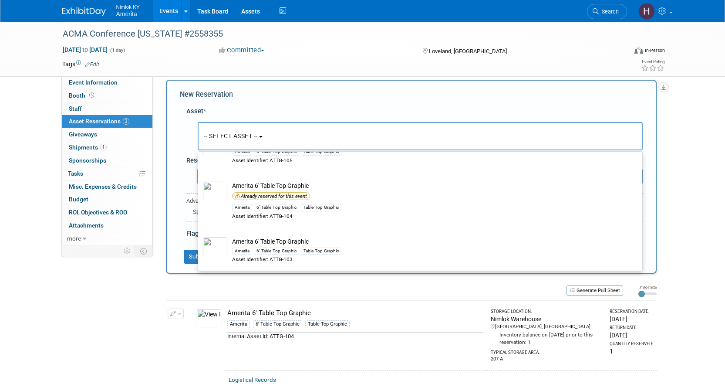
click at [234, 141] on button "-- SELECT ASSET --" at bounding box center [420, 136] width 445 height 28
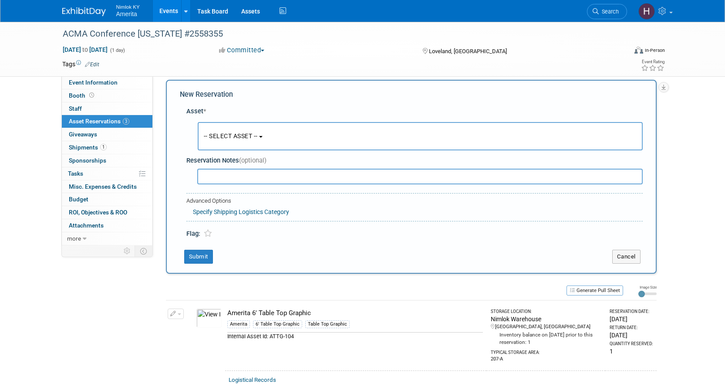
click at [236, 146] on button "-- SELECT ASSET --" at bounding box center [420, 136] width 445 height 28
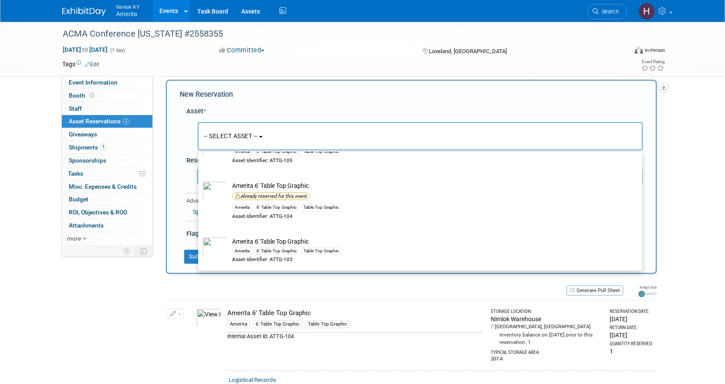
scroll to position [0, 0]
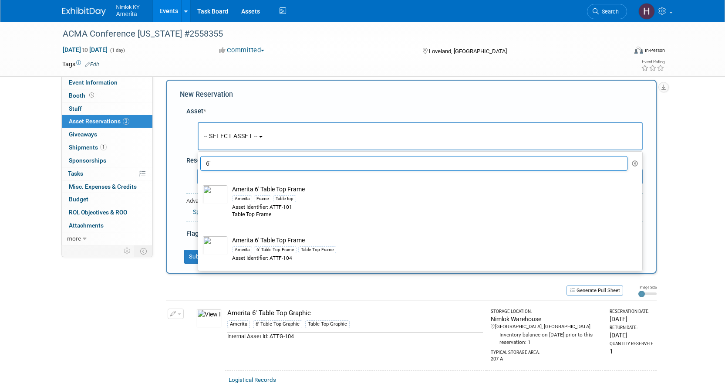
click at [236, 157] on input "6'" at bounding box center [414, 163] width 428 height 15
type input "6"
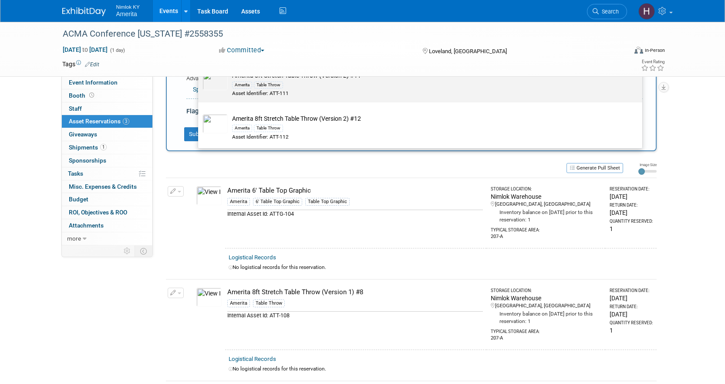
scroll to position [182, 0]
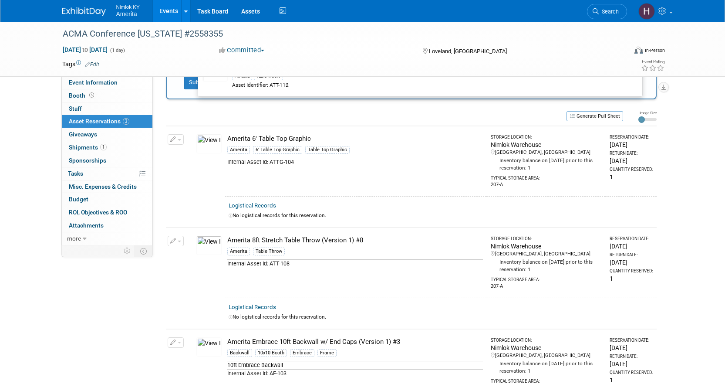
type input "table"
click at [163, 184] on div "Event Information Event Info Booth Booth 0 Staff 0 Staff 3 Asset Reservations 3…" at bounding box center [363, 134] width 614 height 590
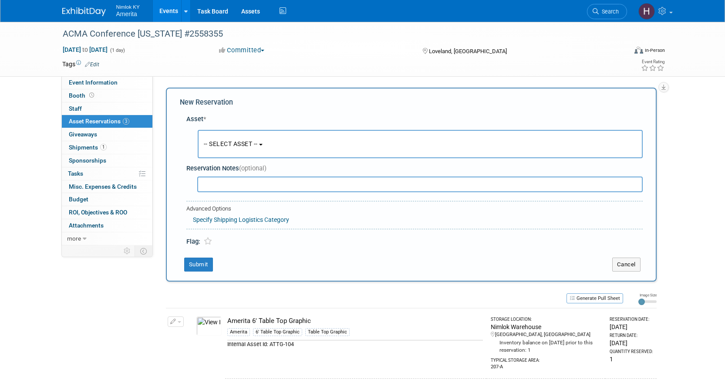
scroll to position [0, 0]
click at [628, 265] on button "Cancel" at bounding box center [626, 265] width 28 height 14
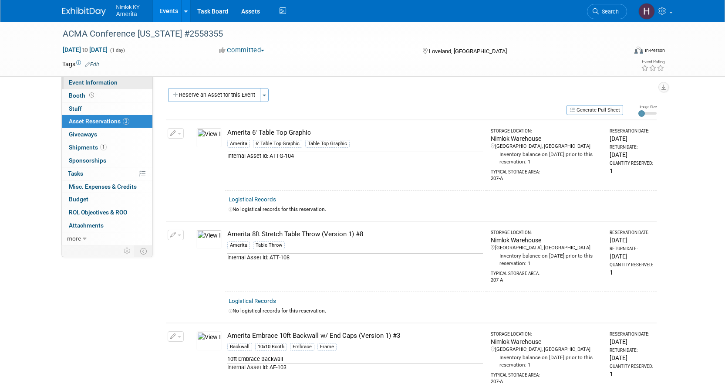
click at [97, 82] on span "Event Information" at bounding box center [93, 82] width 49 height 7
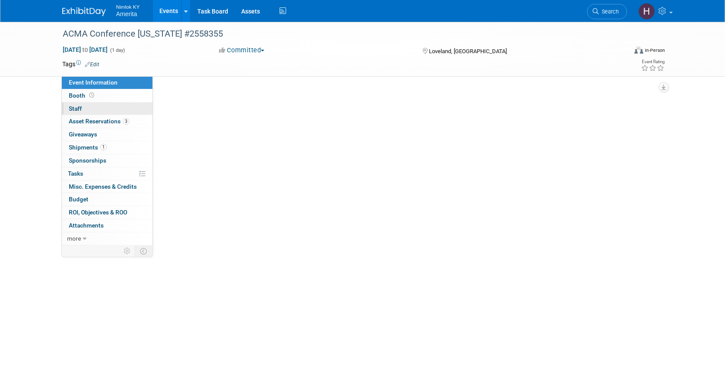
select select "Preparing Shipment"
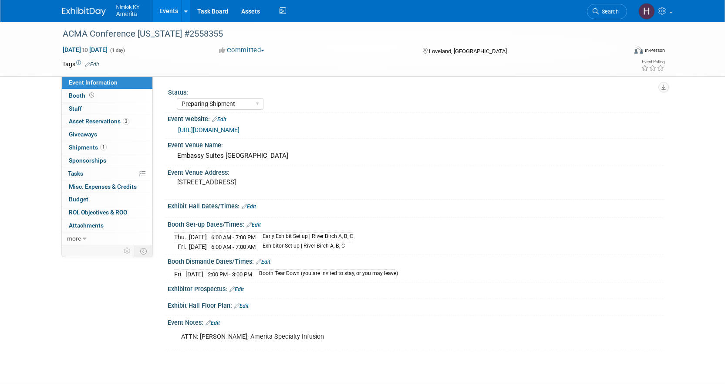
click at [215, 321] on link "Edit" at bounding box center [212, 323] width 14 height 6
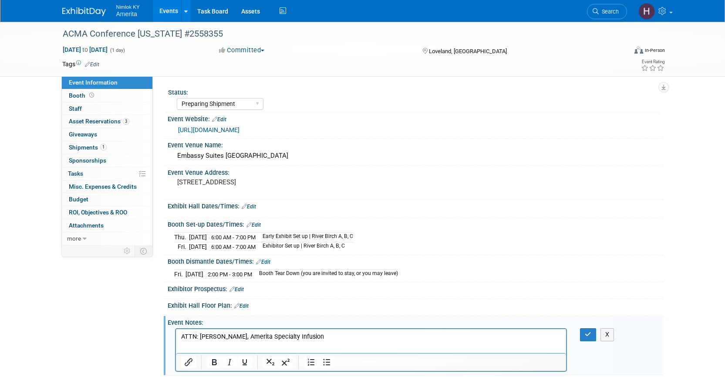
click at [334, 337] on p "ATTN: [PERSON_NAME], Amerita Specialty Infusion" at bounding box center [371, 336] width 380 height 9
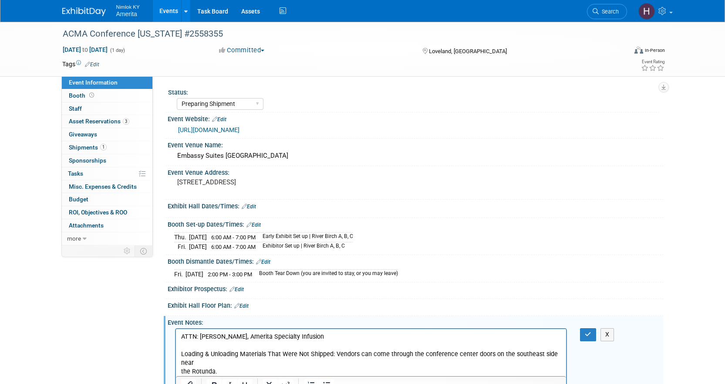
scroll to position [10, 0]
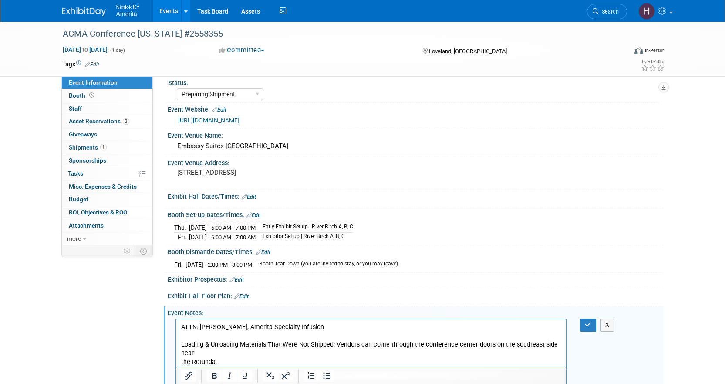
click at [199, 356] on p "Loading & Unloading Materials That Were Not Shipped: Vendors can come through t…" at bounding box center [371, 353] width 380 height 26
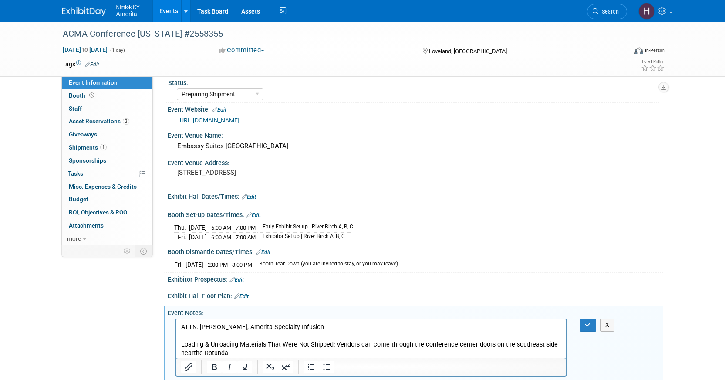
click at [286, 352] on p "Loading & Unloading Materials That Were Not Shipped: Vendors can come through t…" at bounding box center [371, 348] width 380 height 17
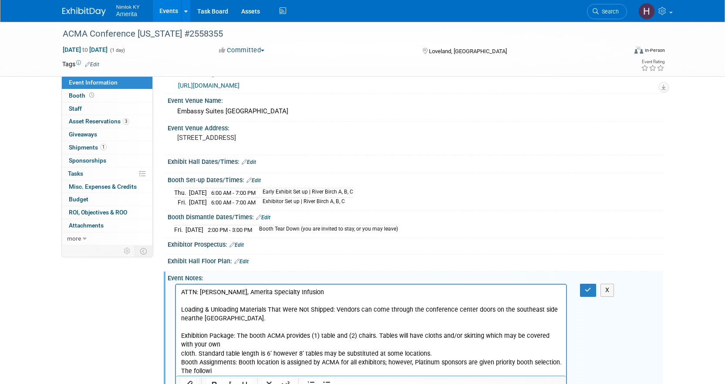
scroll to position [131, 0]
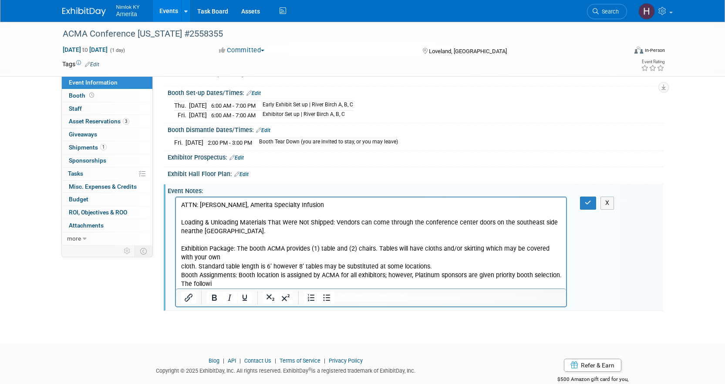
click at [227, 283] on p "Exhibition Package: The booth ACMA provides (1) table and (2) chairs. Tables wi…" at bounding box center [371, 266] width 380 height 44
click at [182, 267] on p "Exhibition Package: The booth ACMA provides (1) table and (2) chairs. Tables wi…" at bounding box center [371, 266] width 380 height 44
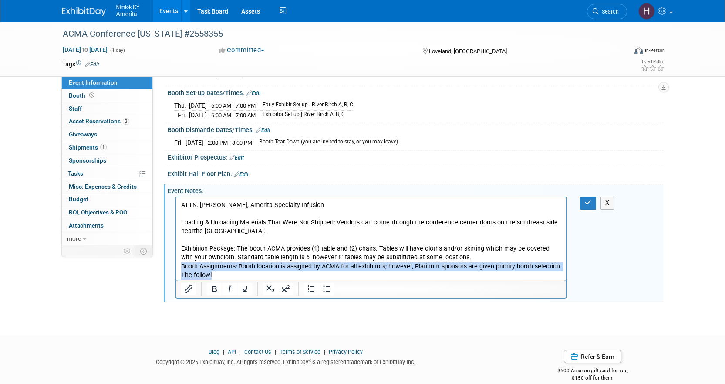
drag, startPoint x: 246, startPoint y: 275, endPoint x: 337, endPoint y: 461, distance: 207.2
click at [175, 263] on html "ATTN: [PERSON_NAME], Amerita Specialty Infusion Loading & Unloading Materials T…" at bounding box center [370, 238] width 391 height 82
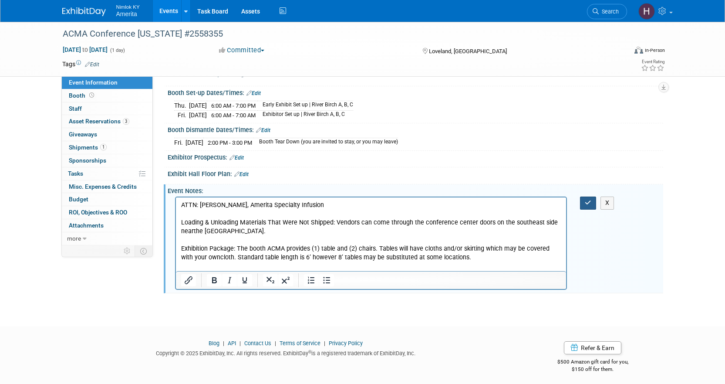
click at [593, 205] on button "button" at bounding box center [588, 202] width 16 height 13
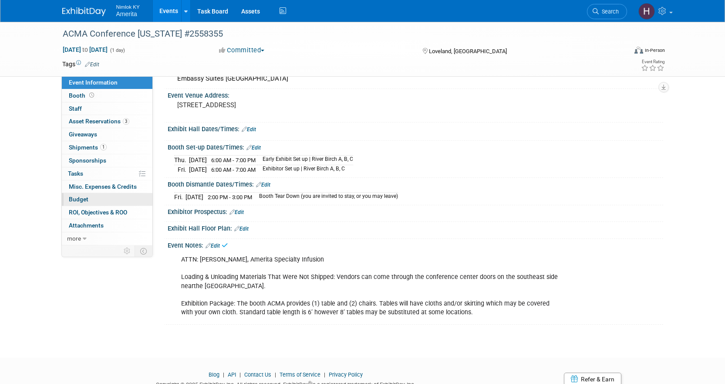
scroll to position [0, 0]
